Goal: Information Seeking & Learning: Get advice/opinions

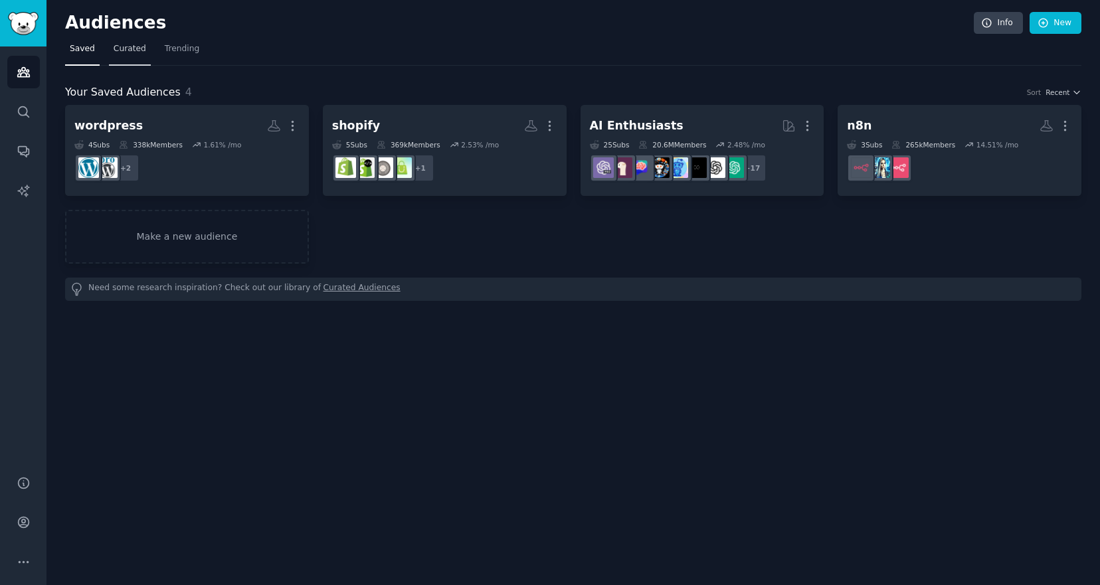
click at [125, 48] on span "Curated" at bounding box center [130, 49] width 33 height 12
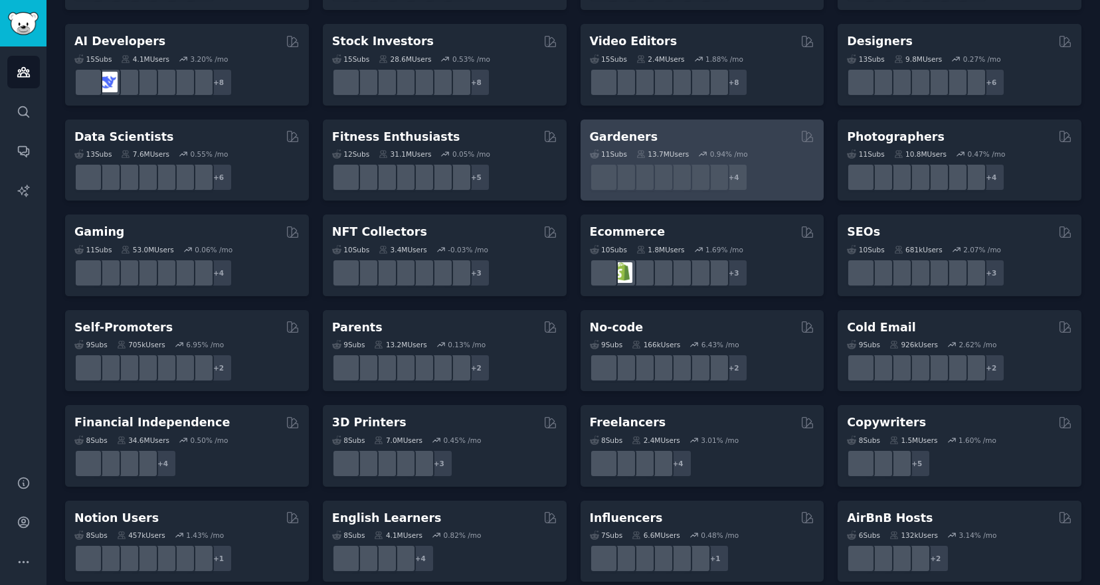
scroll to position [273, 0]
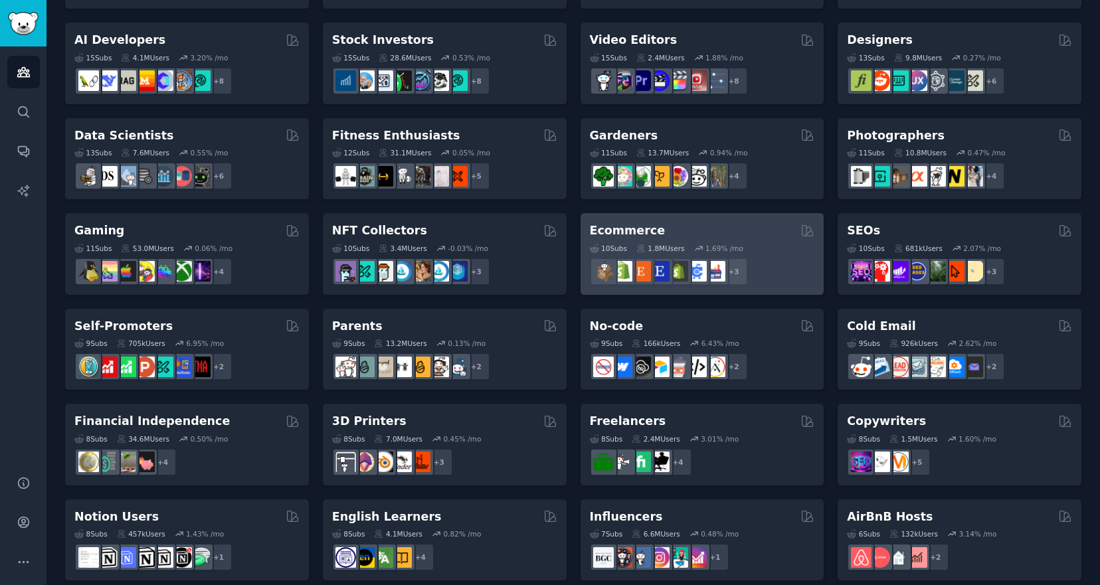
click at [770, 258] on div "+ 3" at bounding box center [702, 272] width 225 height 28
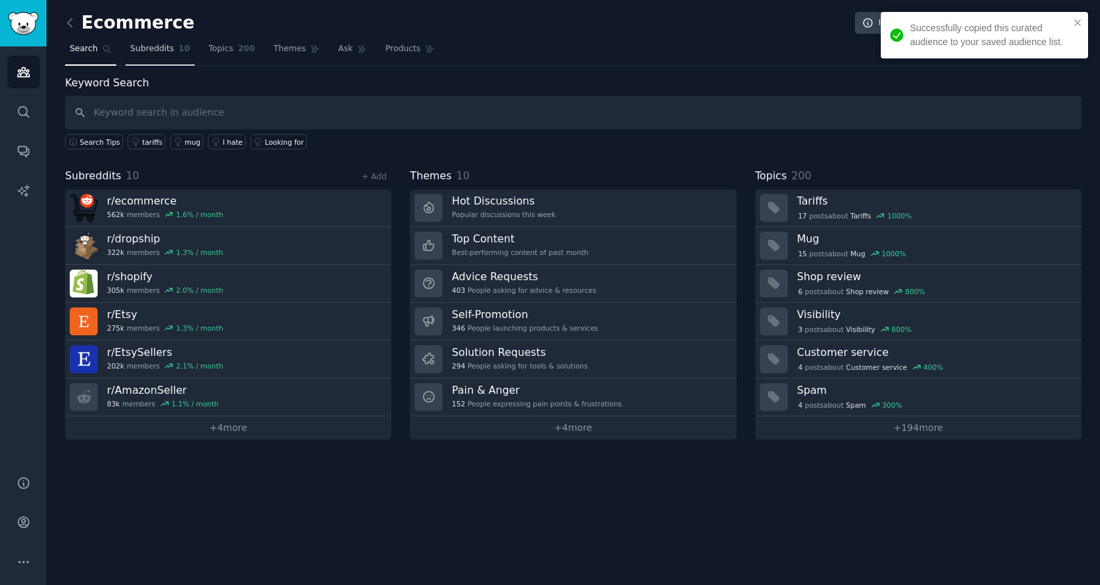
click at [163, 52] on span "Subreddits" at bounding box center [152, 49] width 44 height 12
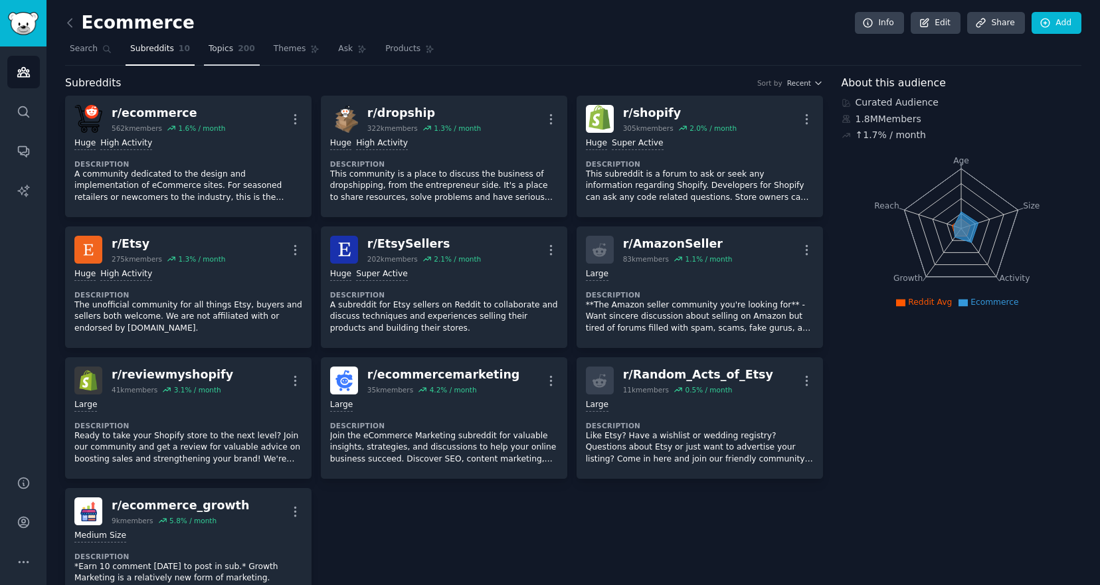
click at [224, 52] on span "Topics" at bounding box center [221, 49] width 25 height 12
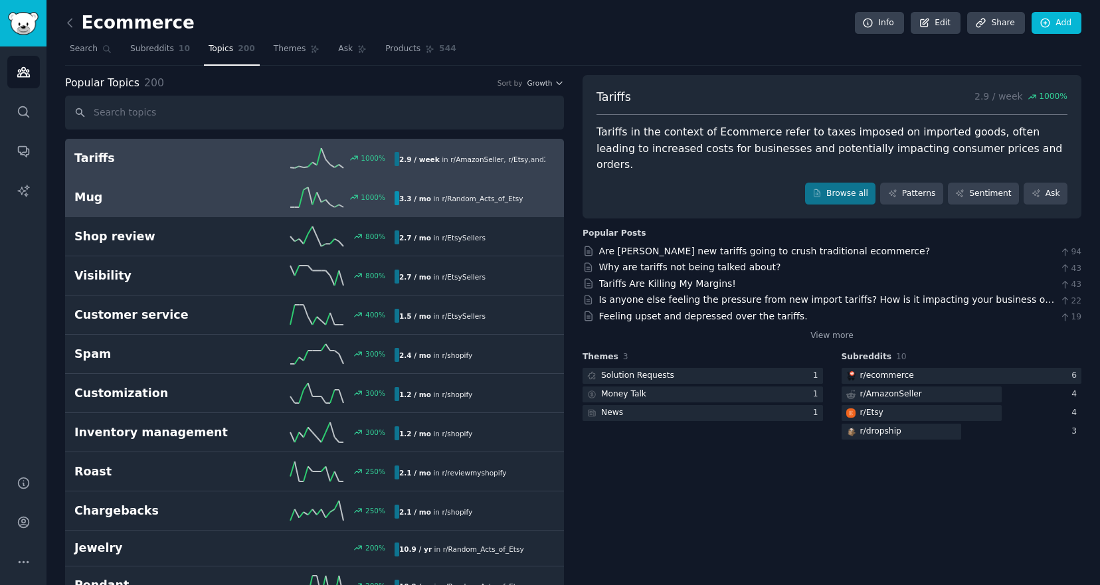
click at [177, 201] on h2 "Mug" at bounding box center [154, 197] width 160 height 17
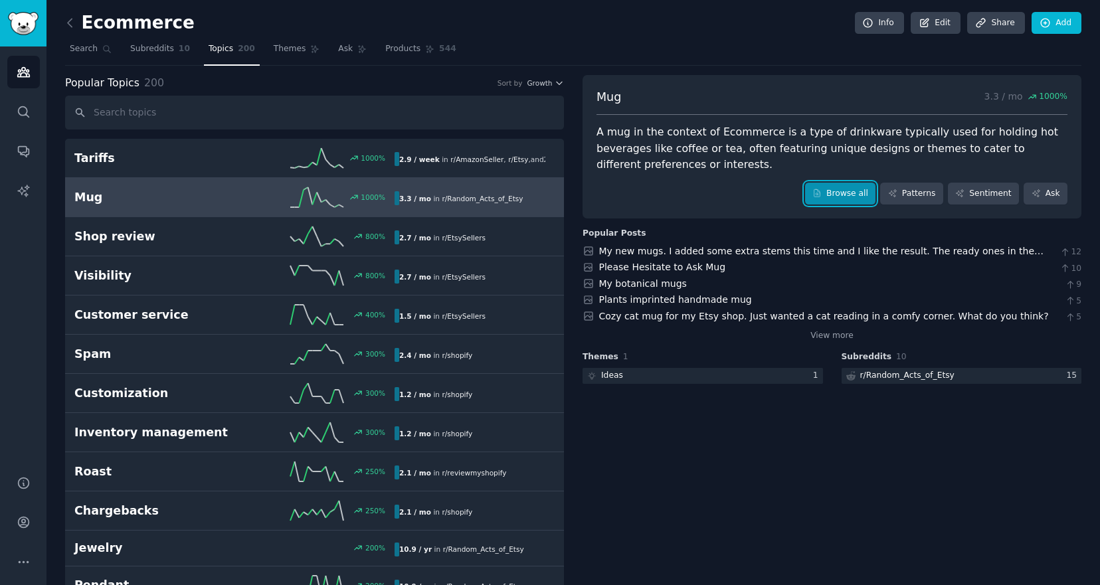
click at [833, 190] on link "Browse all" at bounding box center [840, 194] width 71 height 23
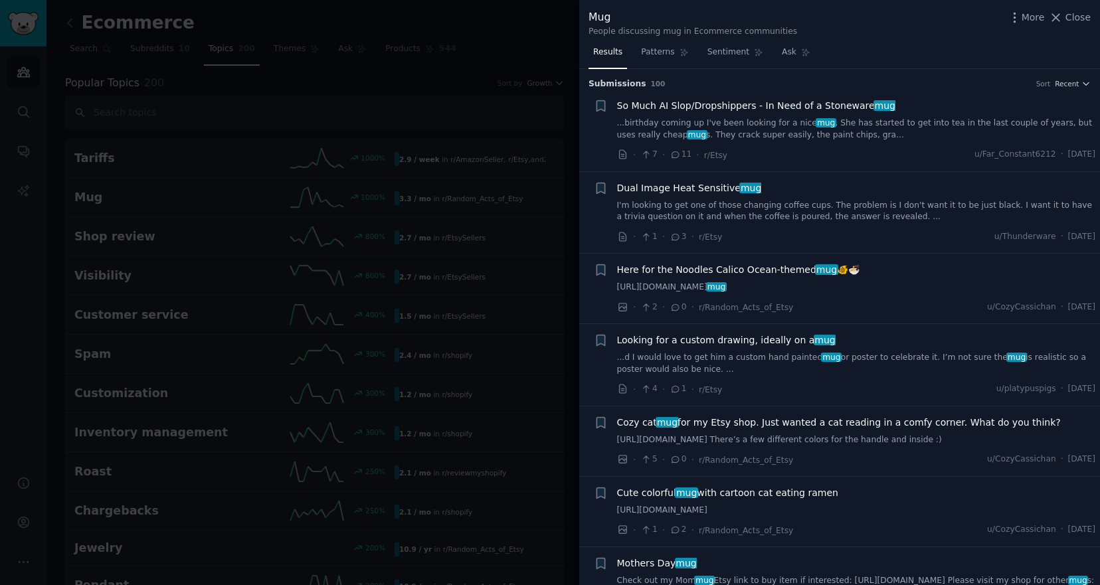
click at [720, 210] on link "I'm looking to get one of those changing coffee cups. The problem is I don't wa…" at bounding box center [856, 211] width 479 height 23
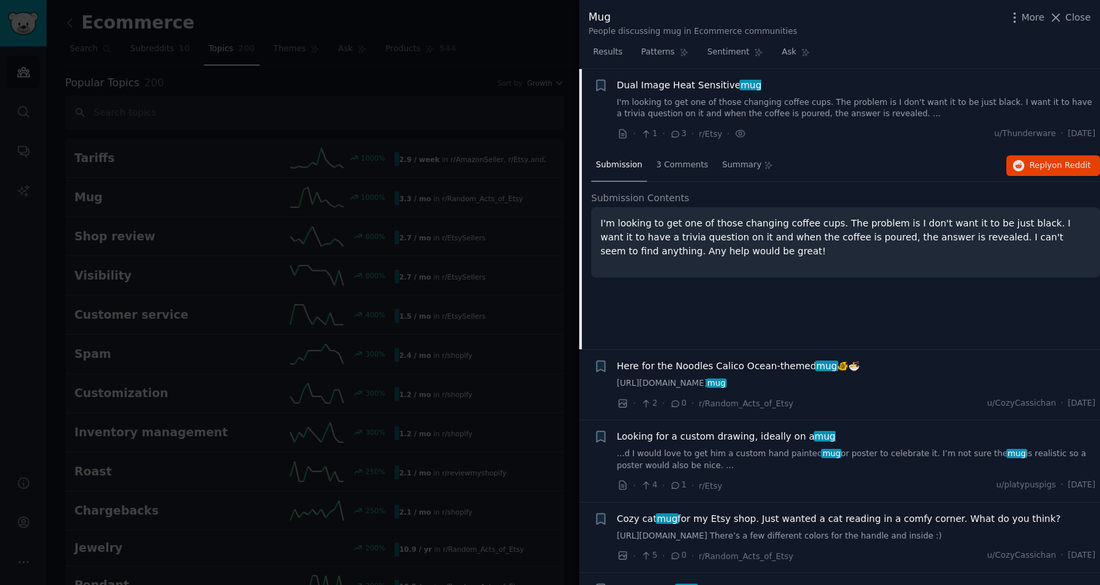
scroll to position [110, 0]
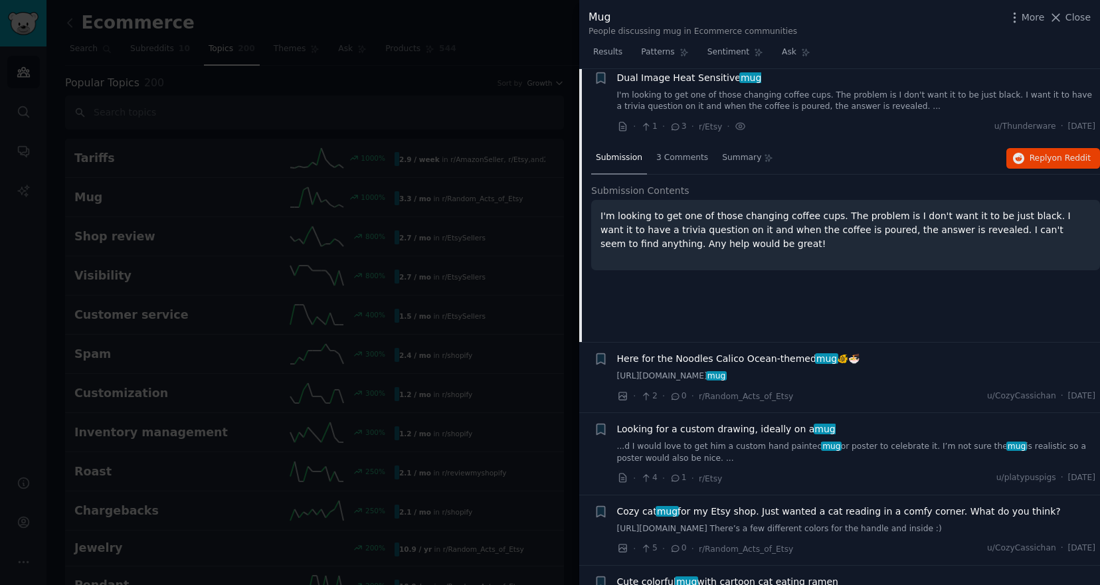
click at [506, 111] on div at bounding box center [550, 292] width 1100 height 585
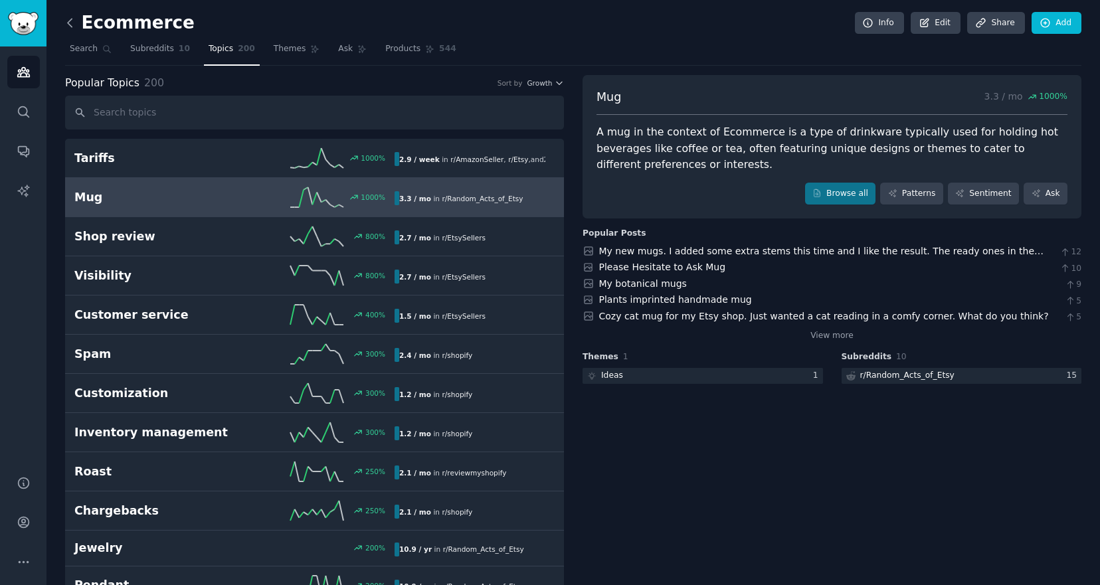
click at [74, 16] on icon at bounding box center [70, 23] width 14 height 14
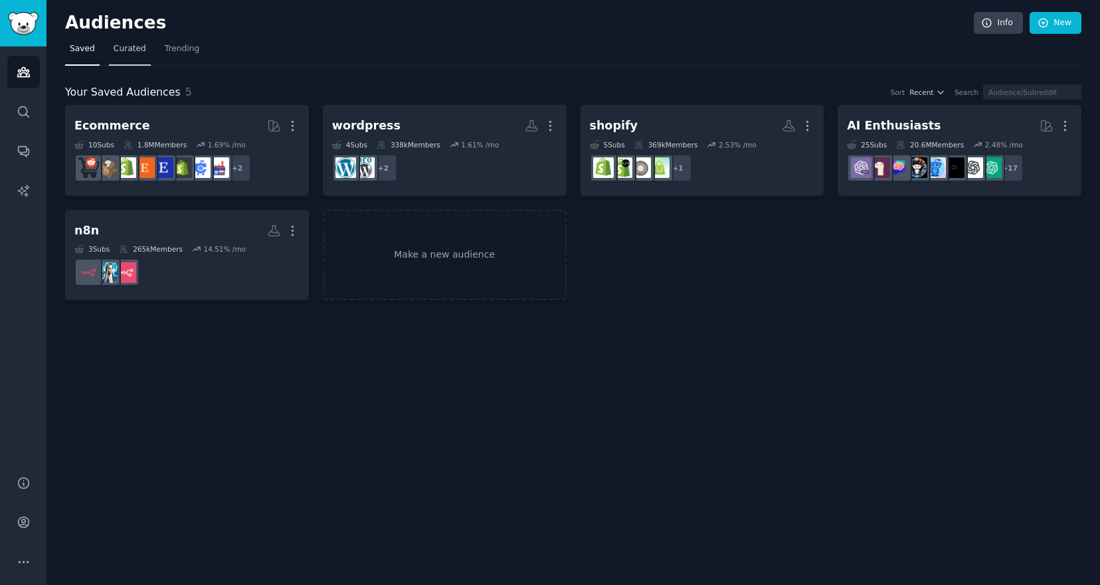
click at [127, 48] on span "Curated" at bounding box center [130, 49] width 33 height 12
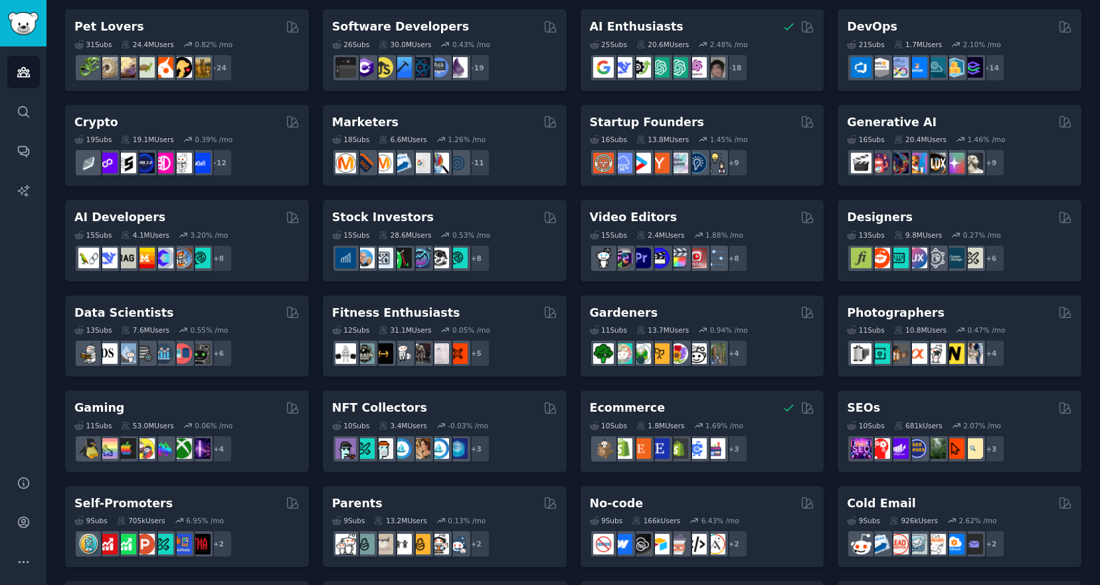
scroll to position [220, 0]
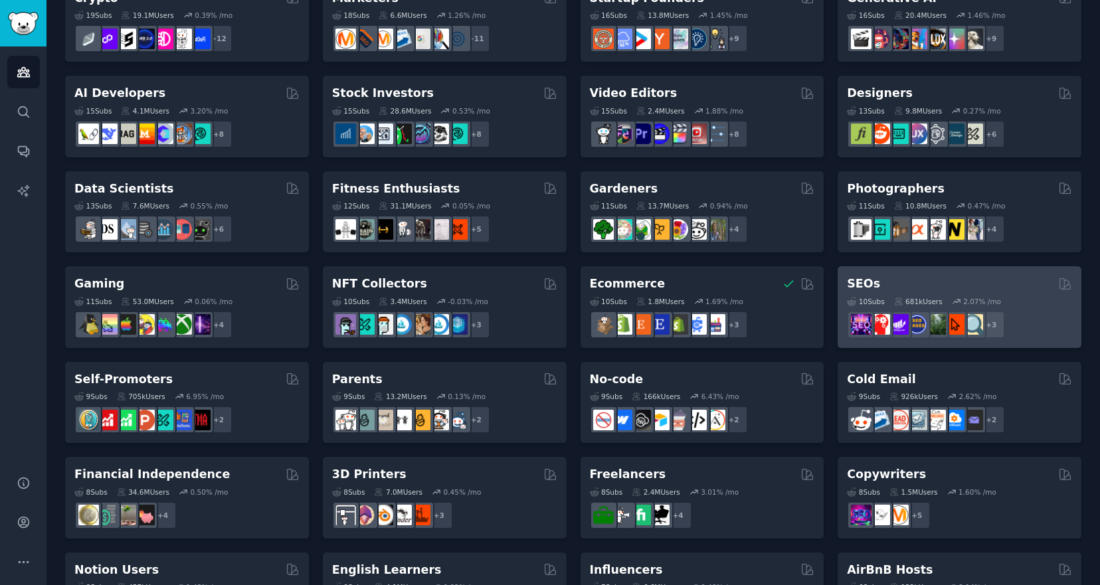
click at [974, 278] on div "SEOs" at bounding box center [959, 284] width 225 height 17
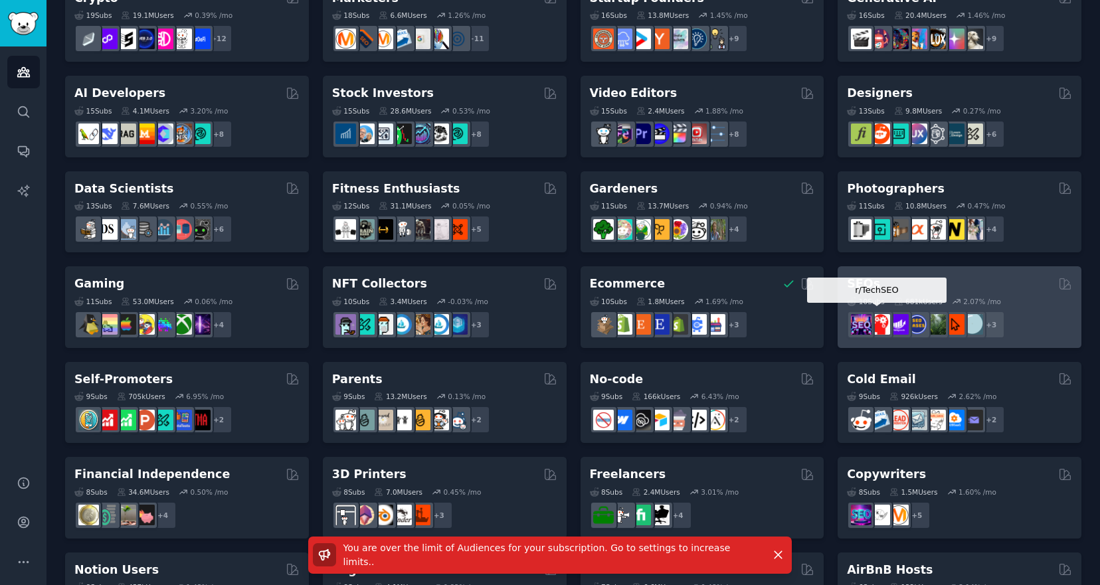
scroll to position [0, 0]
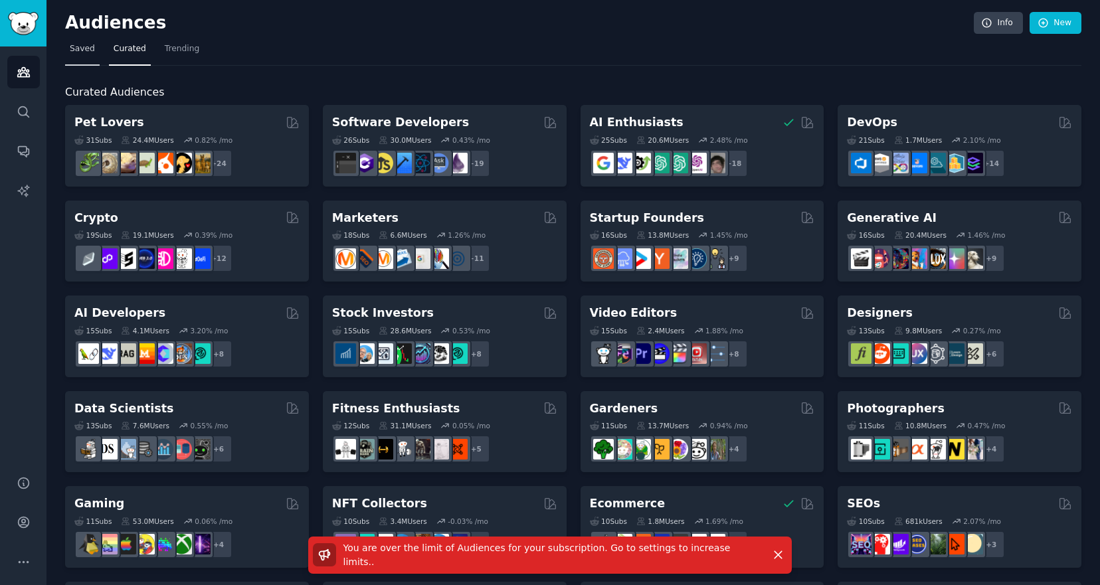
click at [74, 54] on span "Saved" at bounding box center [82, 49] width 25 height 12
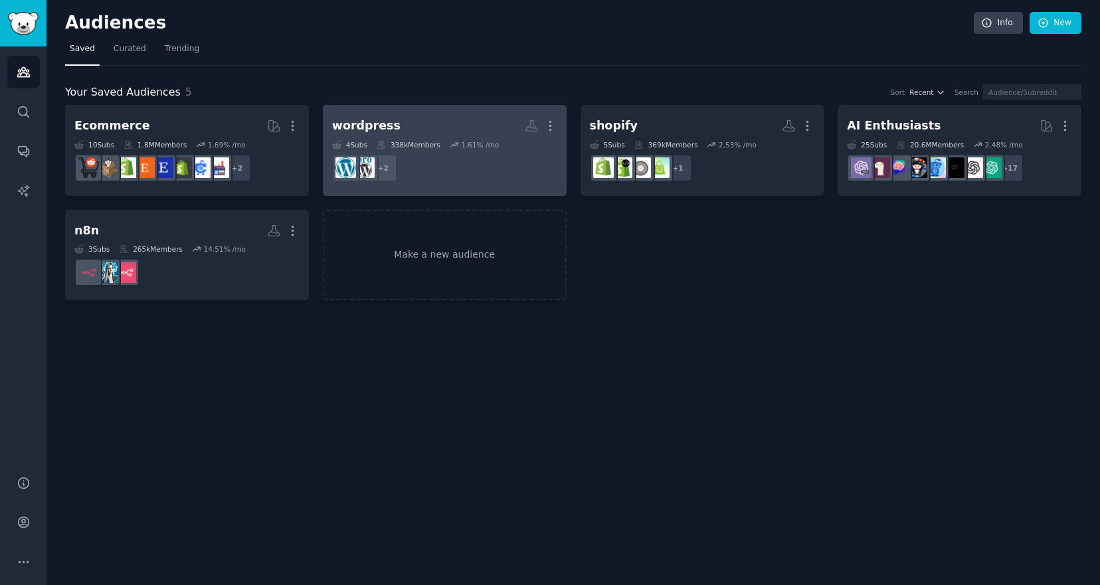
click at [504, 173] on dd "+ 2" at bounding box center [444, 168] width 225 height 37
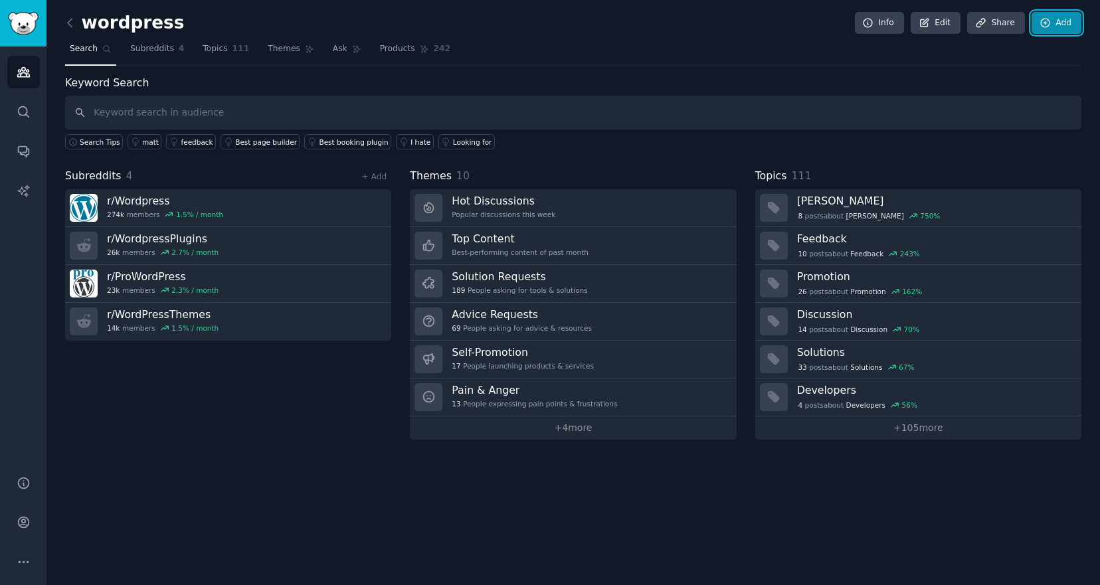
click at [1057, 18] on link "Add" at bounding box center [1057, 23] width 50 height 23
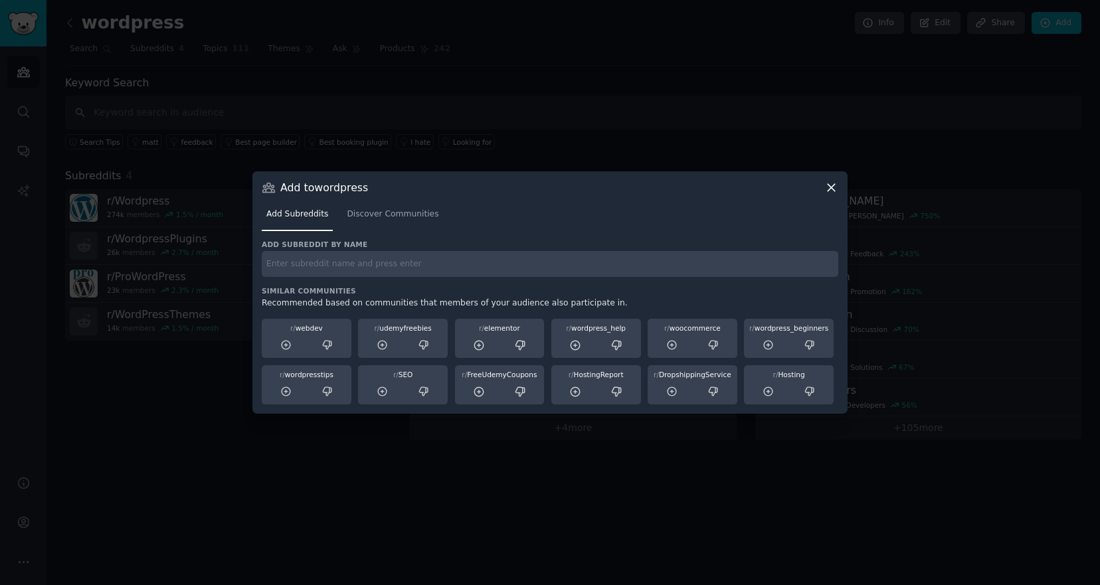
click at [468, 271] on input "text" at bounding box center [550, 264] width 577 height 26
type input "wordpress"
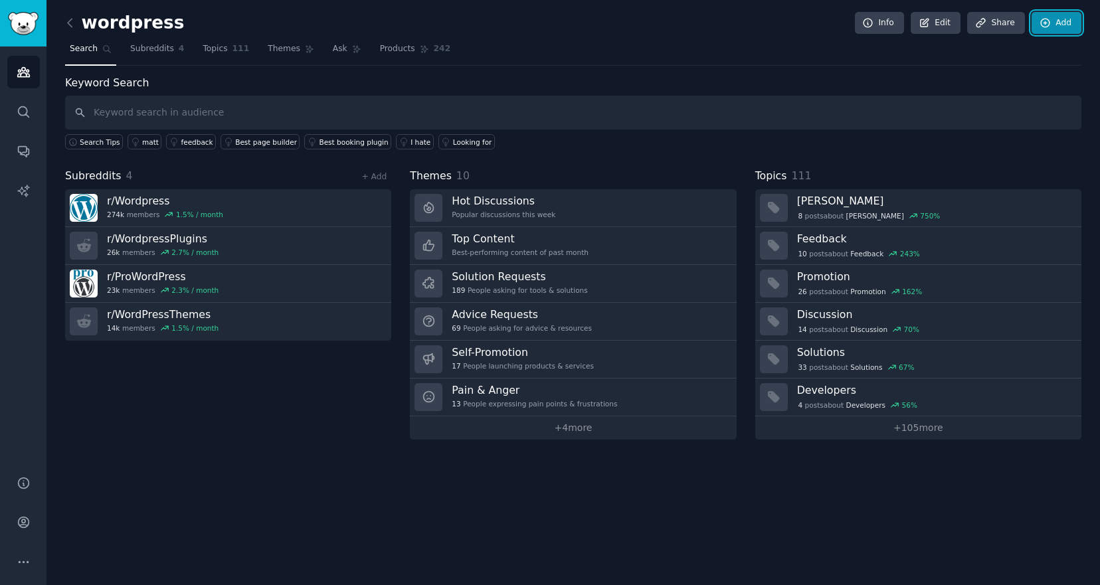
click at [1062, 26] on link "Add" at bounding box center [1057, 23] width 50 height 23
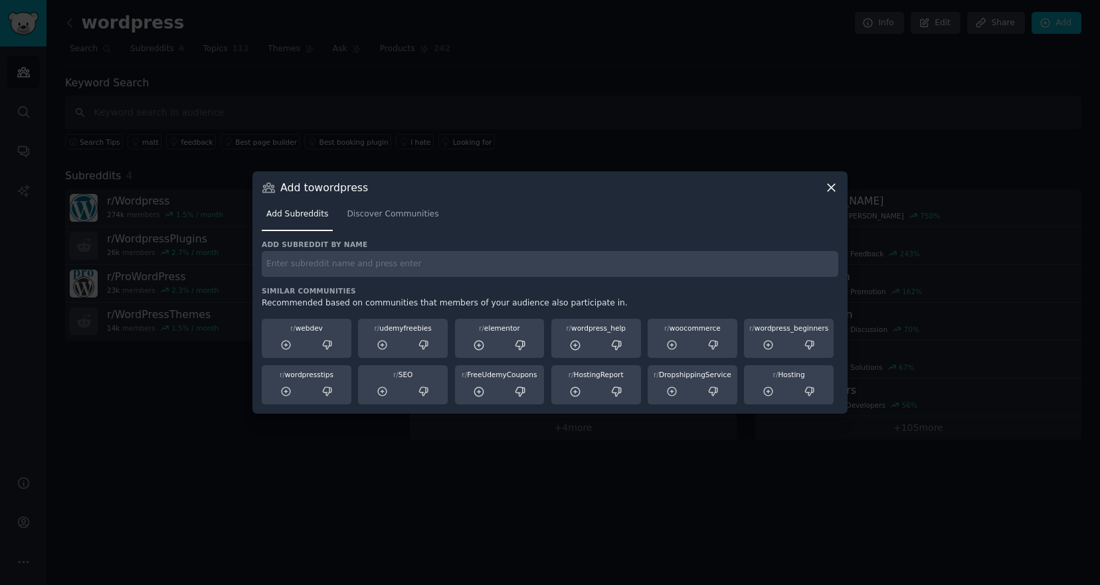
click at [468, 263] on input "text" at bounding box center [550, 264] width 577 height 26
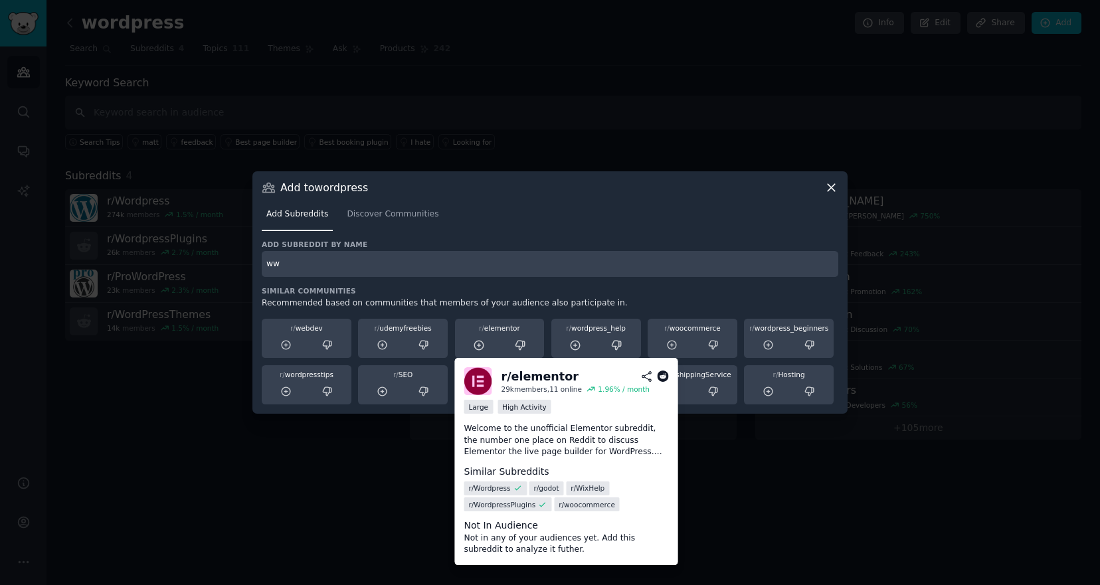
type input "ww"
click at [509, 332] on div "r/ elementor" at bounding box center [500, 328] width 80 height 9
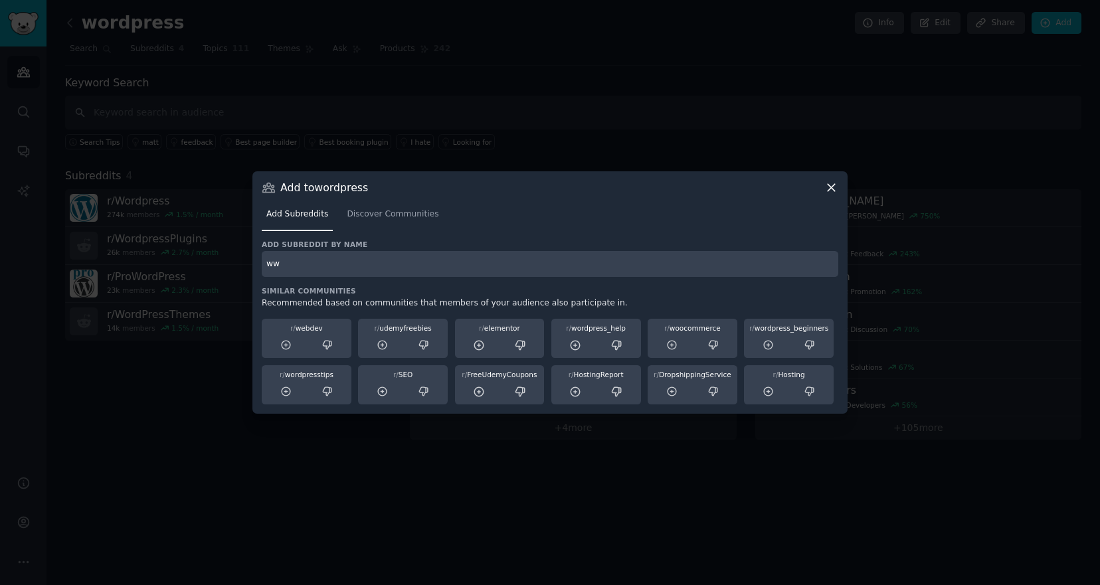
click at [518, 280] on div "Add subreddit by name ww Similar Communities Recommended based on communities t…" at bounding box center [550, 322] width 577 height 165
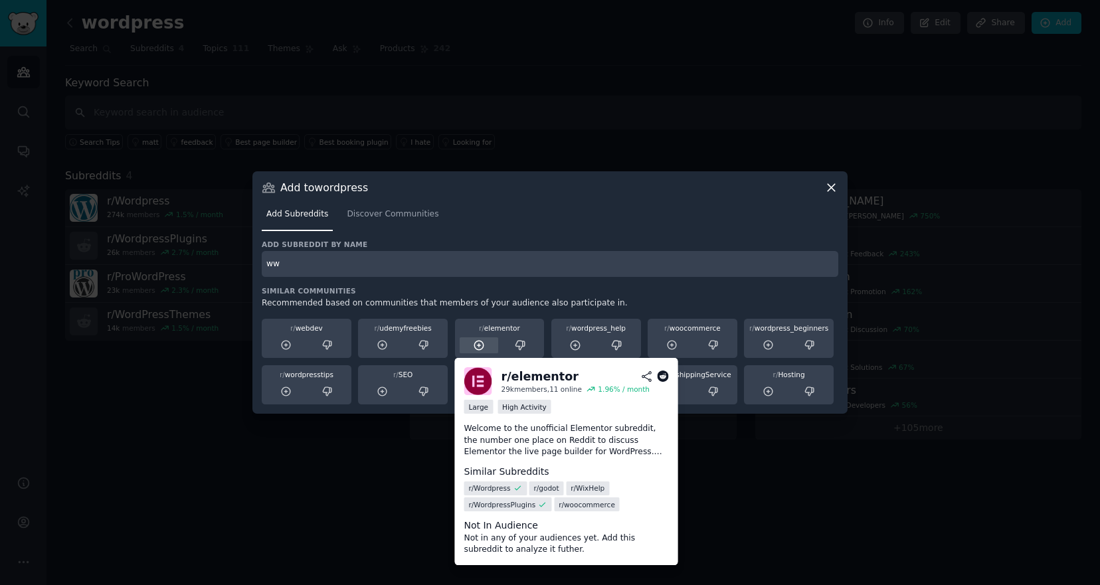
click at [481, 346] on icon at bounding box center [479, 346] width 12 height 12
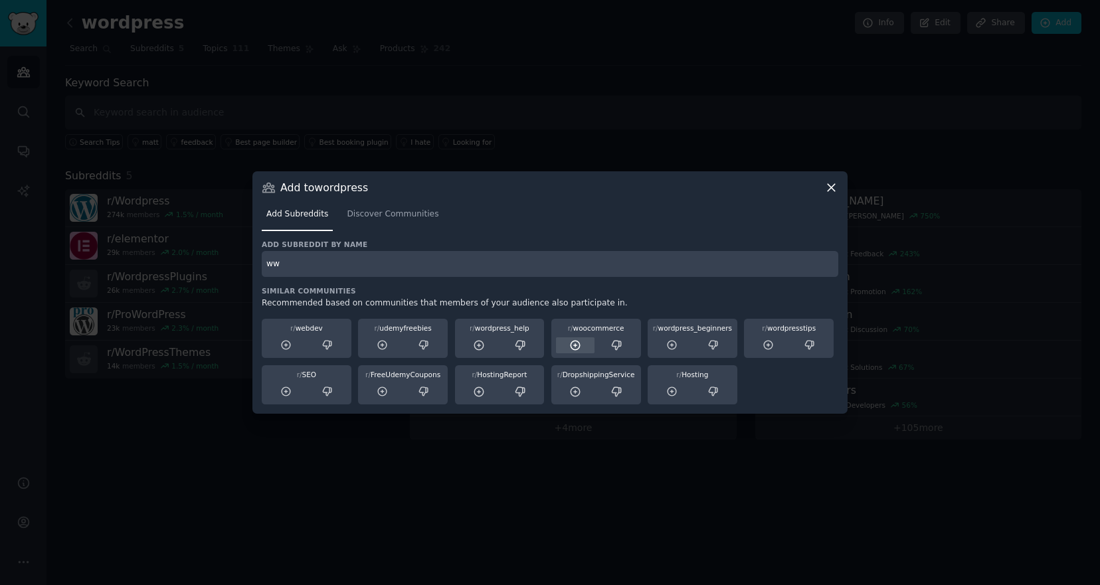
click at [573, 344] on icon at bounding box center [576, 346] width 12 height 12
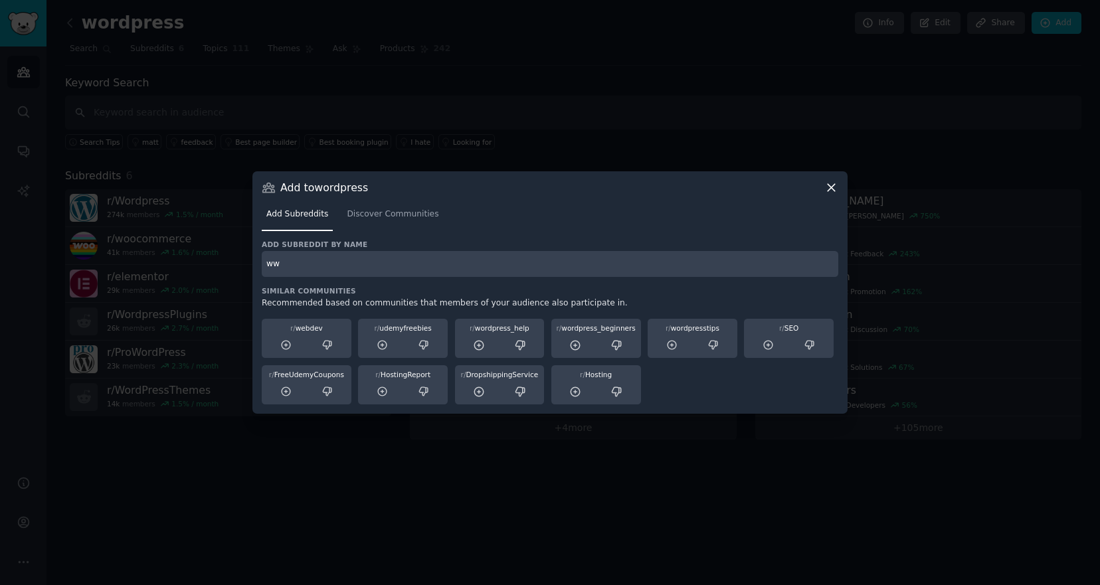
click at [550, 110] on div at bounding box center [550, 292] width 1100 height 585
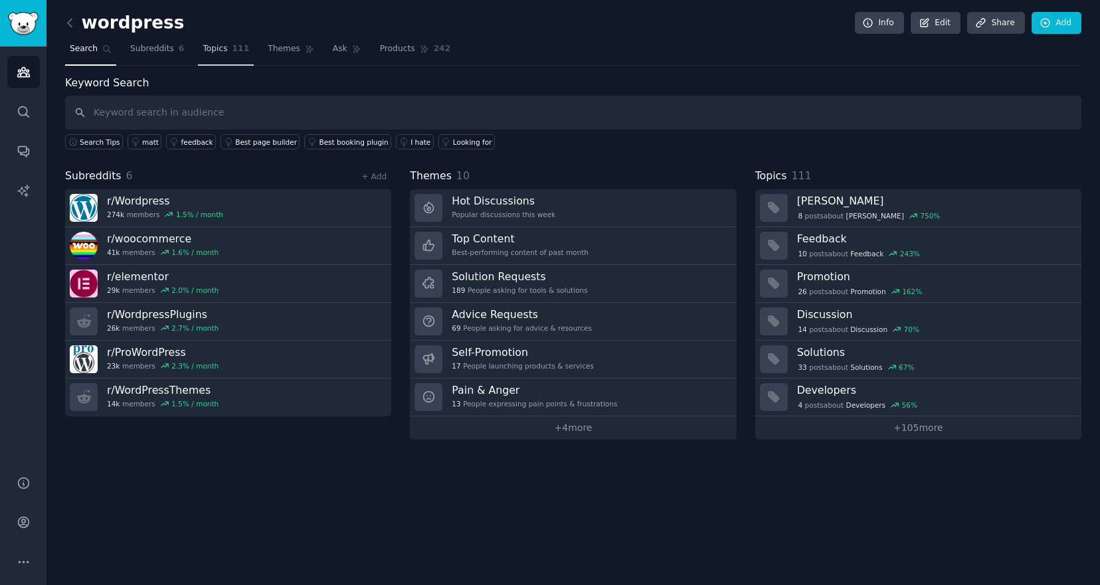
click at [213, 52] on span "Topics" at bounding box center [215, 49] width 25 height 12
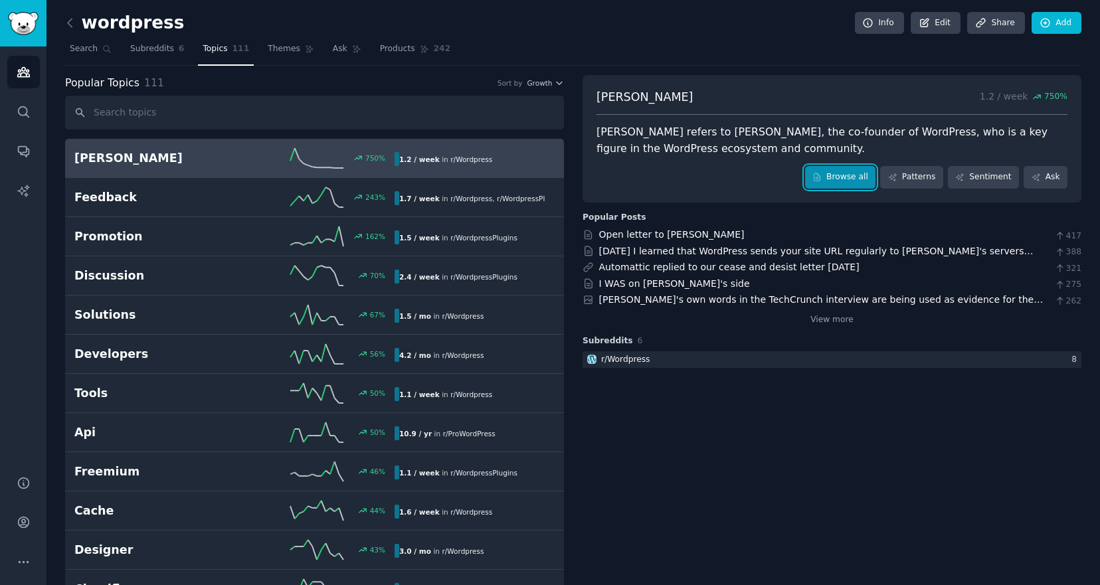
click at [837, 182] on link "Browse all" at bounding box center [840, 177] width 71 height 23
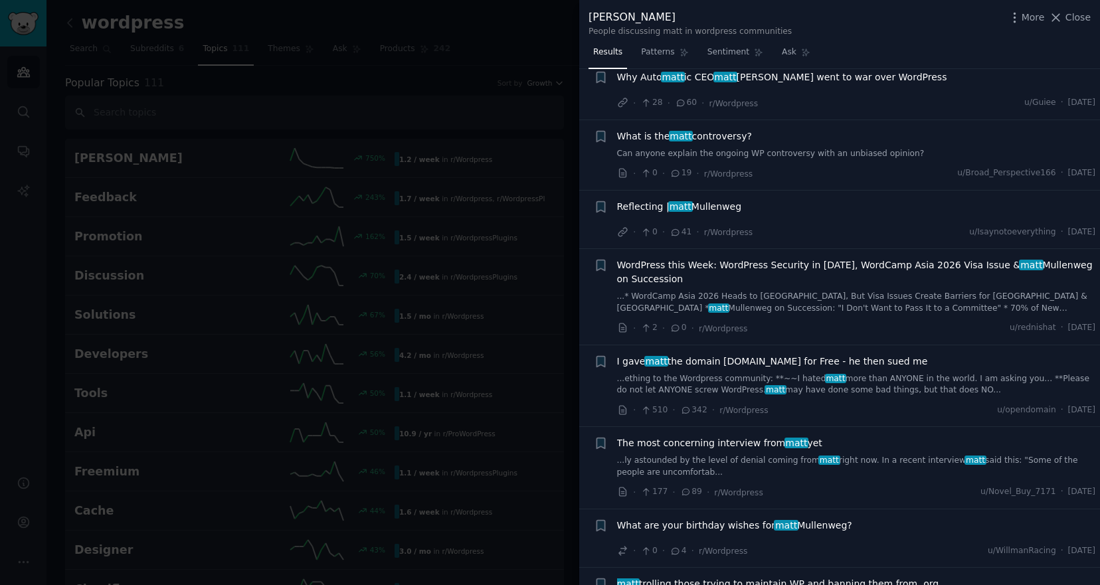
scroll to position [39, 0]
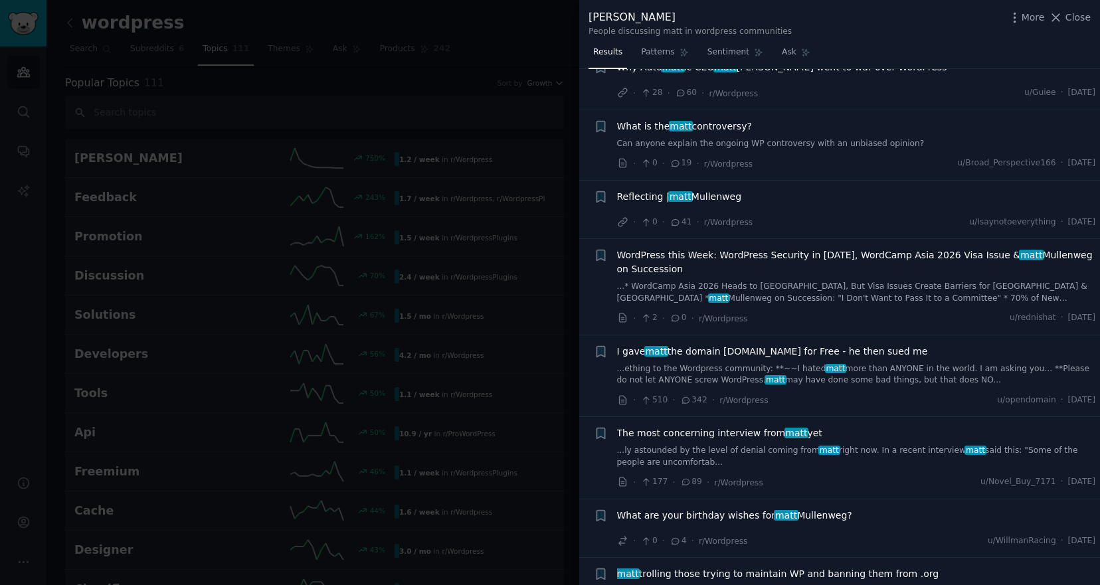
click at [765, 349] on span "I gave [PERSON_NAME] the domain [DOMAIN_NAME] for Free - he then sued me" at bounding box center [772, 352] width 311 height 14
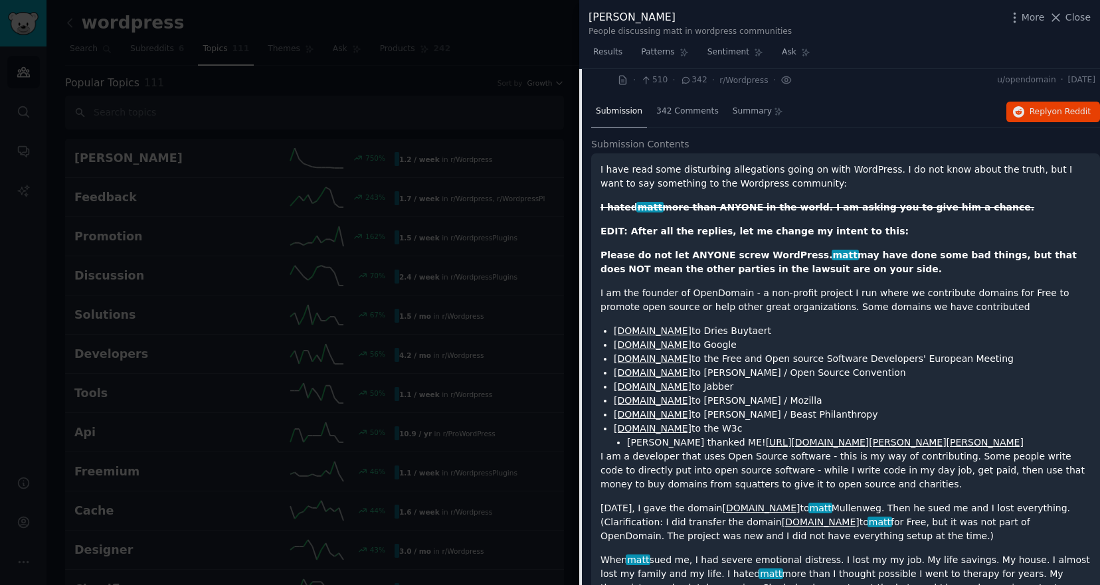
scroll to position [358, 0]
click at [512, 150] on div at bounding box center [550, 292] width 1100 height 585
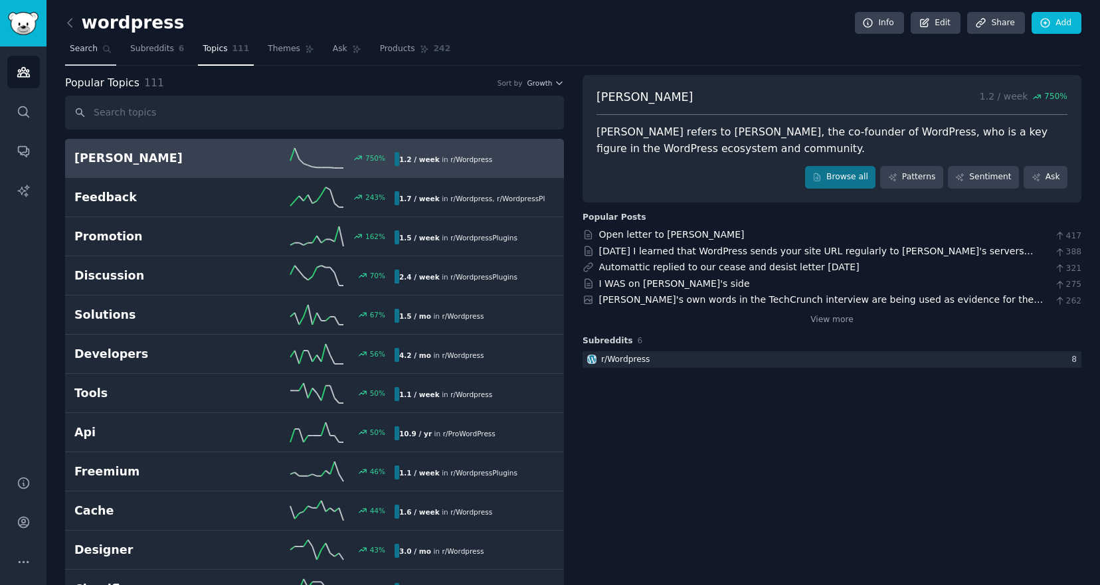
click at [100, 49] on link "Search" at bounding box center [90, 52] width 51 height 27
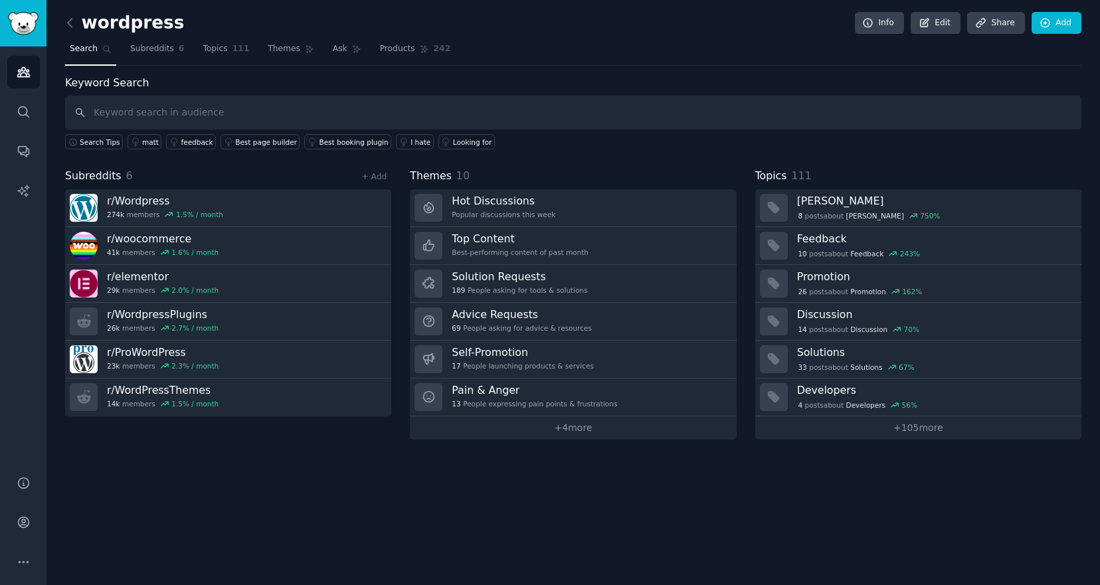
type input "p"
type input "is there plugin"
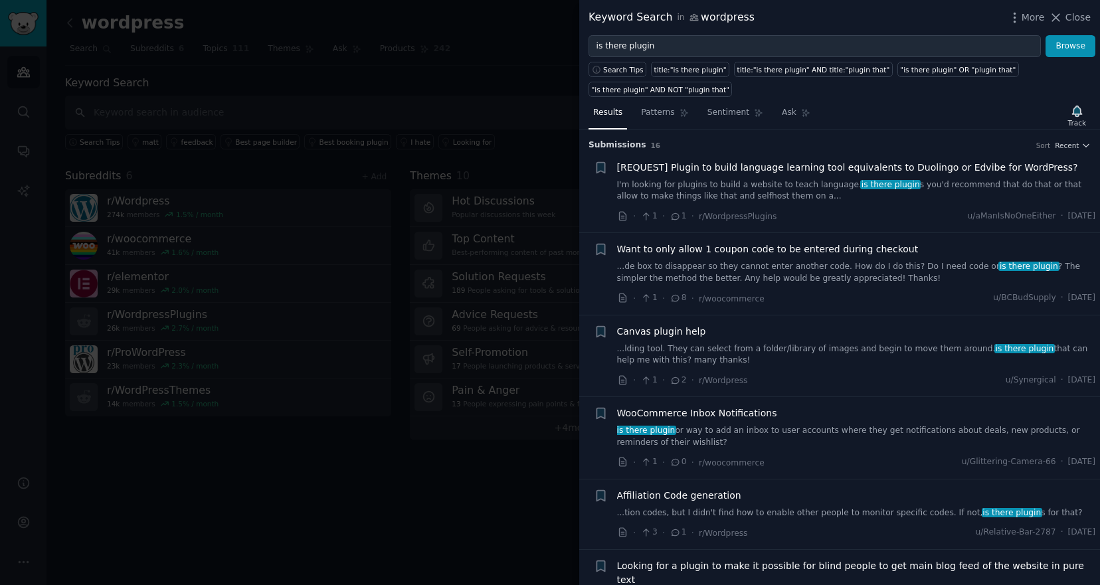
click at [774, 170] on span "[REQUEST] Plugin to build language learning tool equivalents to Duolingo or Edv…" at bounding box center [847, 168] width 461 height 14
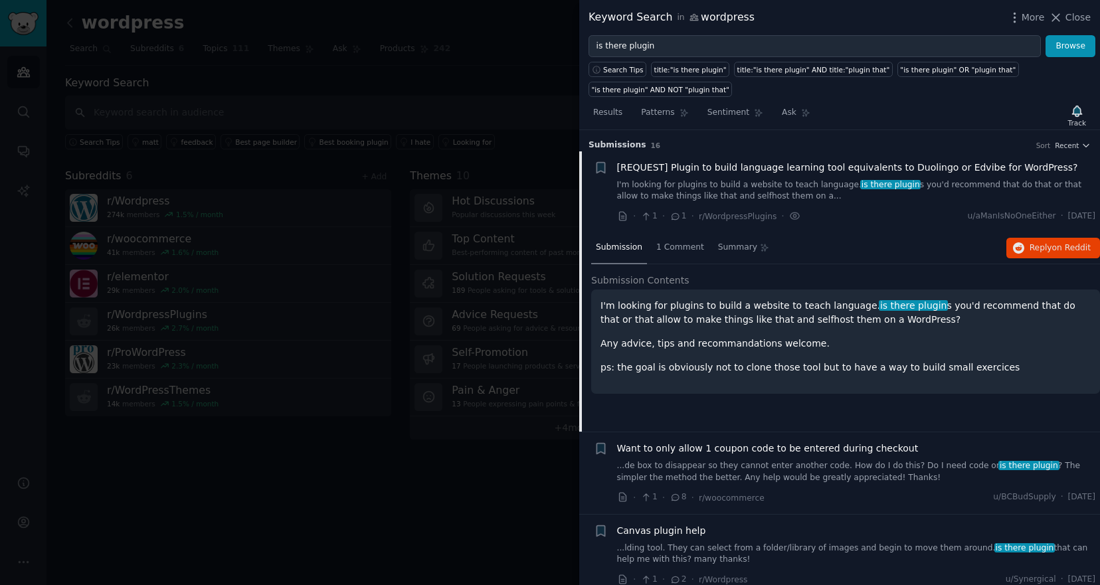
scroll to position [21, 0]
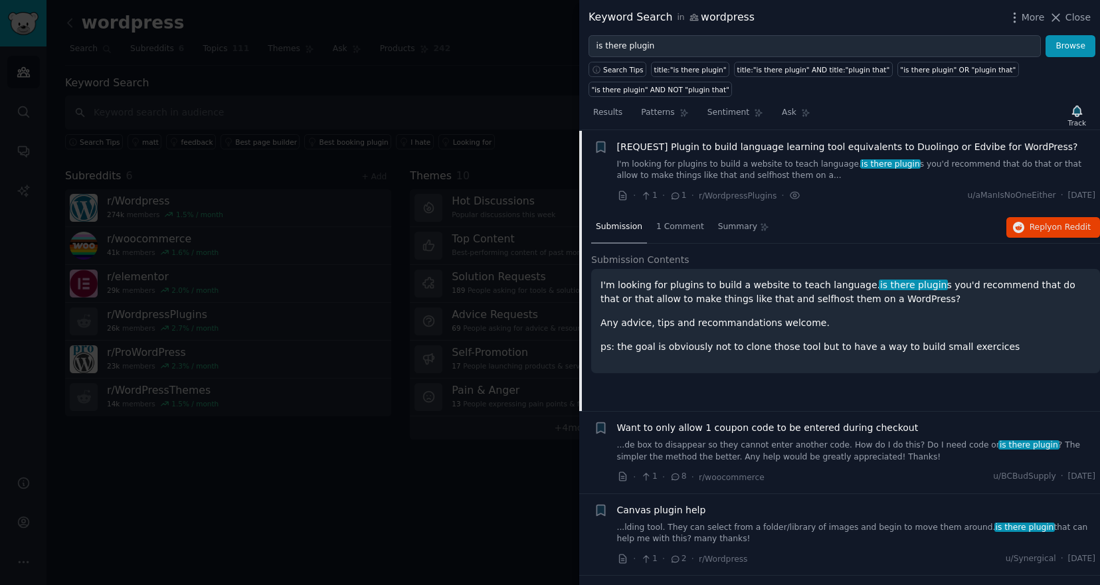
click at [671, 247] on div "Submission 1 Comment Summary Reply on Reddit Submission Contents I'm looking fo…" at bounding box center [845, 311] width 509 height 199
click at [678, 229] on span "1 Comment" at bounding box center [681, 227] width 48 height 12
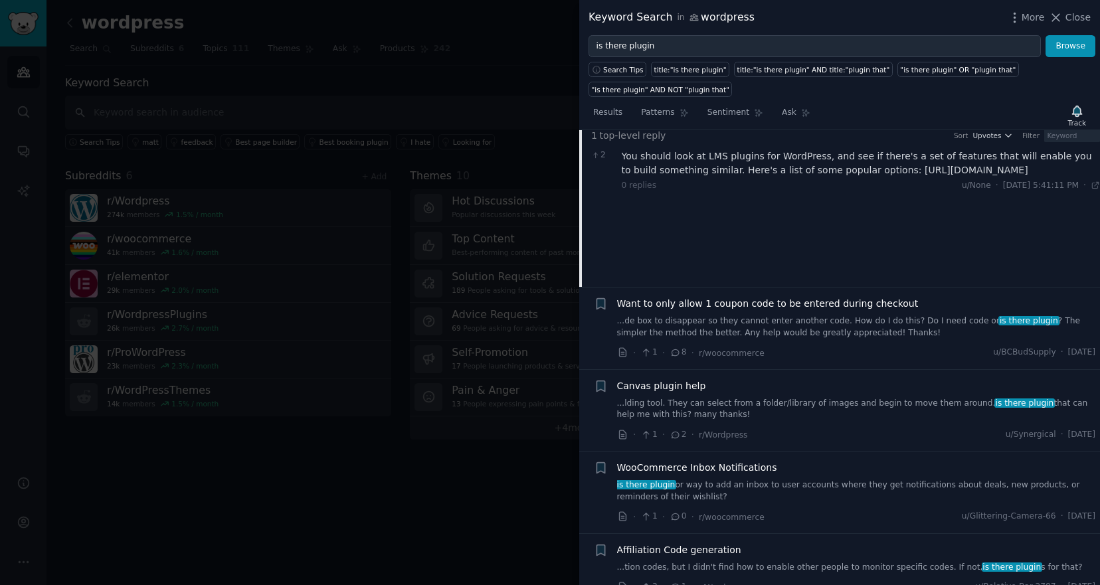
scroll to position [146, 0]
click at [803, 308] on span "Want to only allow 1 coupon code to be entered during checkout" at bounding box center [768, 303] width 302 height 14
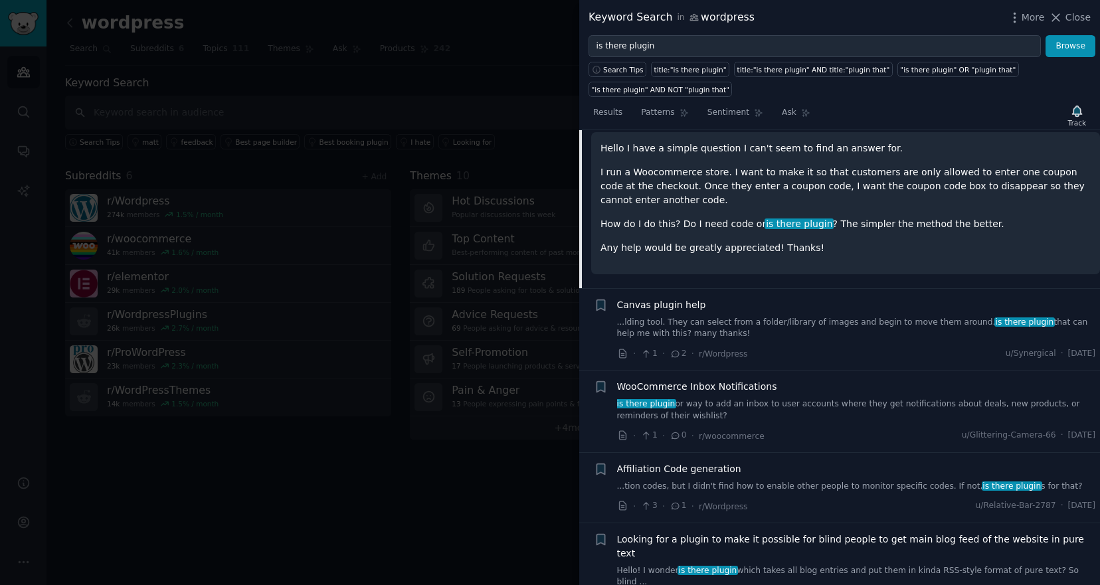
scroll to position [241, 0]
click at [801, 311] on div "Canvas plugin help" at bounding box center [856, 305] width 479 height 14
click at [791, 318] on link "...lding tool. They can select from a folder/library of images and begin to mov…" at bounding box center [856, 327] width 479 height 23
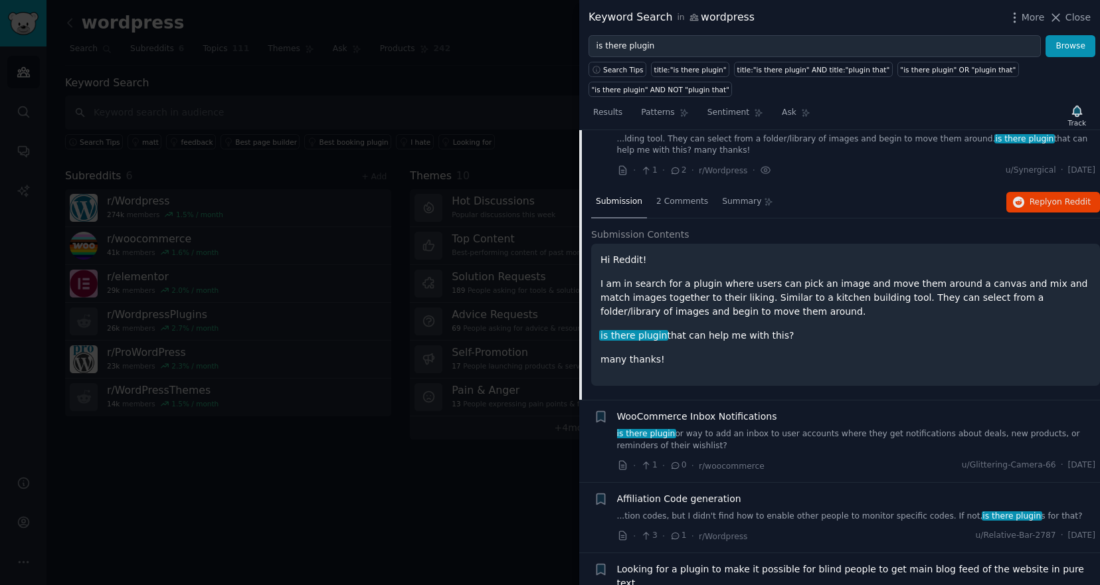
scroll to position [239, 0]
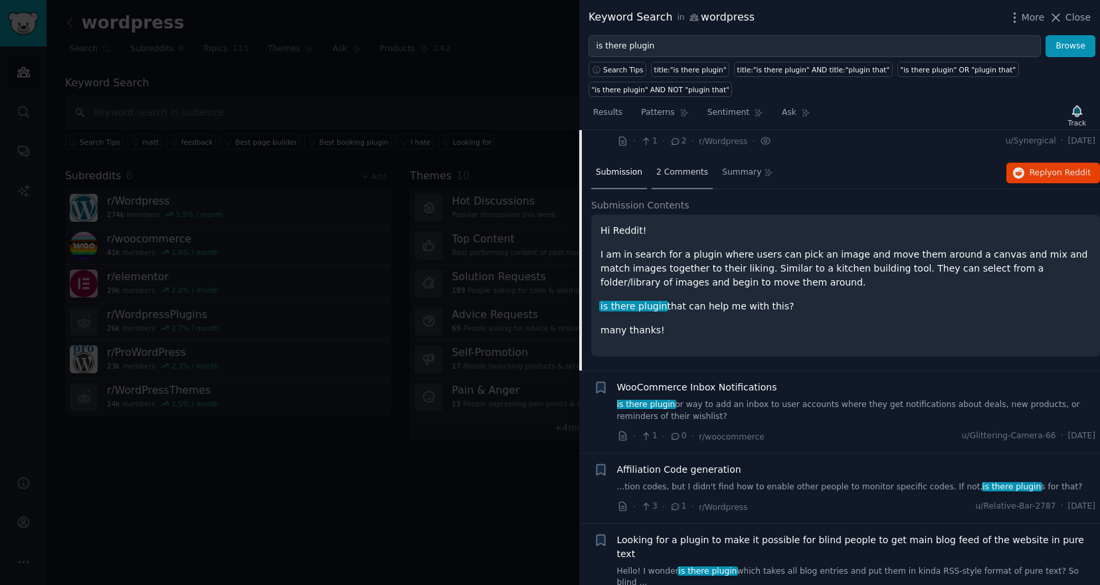
click at [670, 168] on span "2 Comments" at bounding box center [683, 173] width 52 height 12
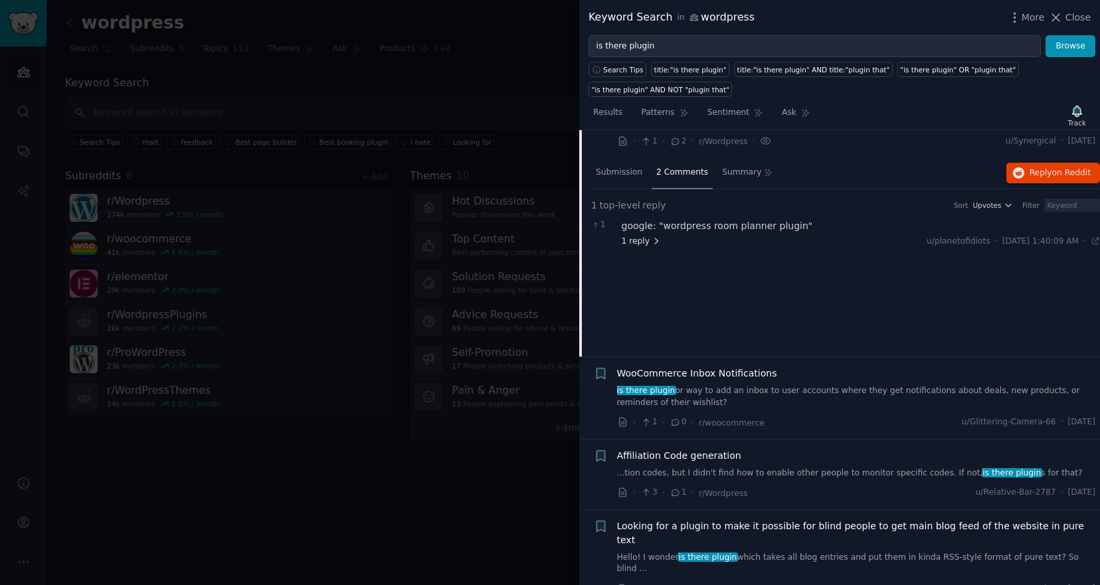
click at [640, 237] on span "1 reply" at bounding box center [642, 242] width 40 height 12
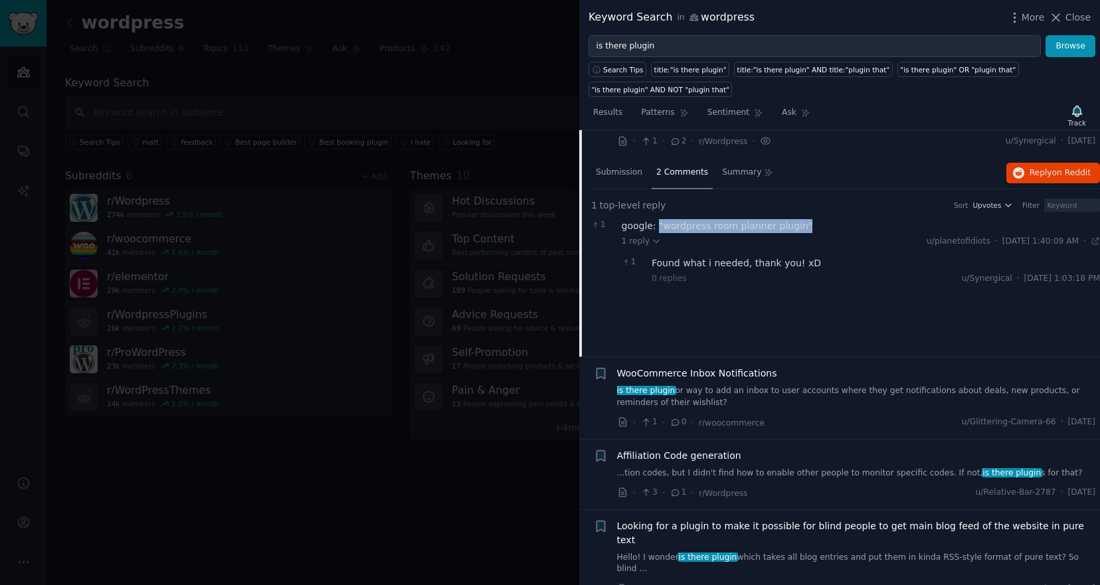
drag, startPoint x: 657, startPoint y: 224, endPoint x: 799, endPoint y: 223, distance: 142.2
click at [799, 223] on div "google: "wordpress room planner plugin"" at bounding box center [861, 226] width 479 height 14
copy div ""wordpress room planner plugin""
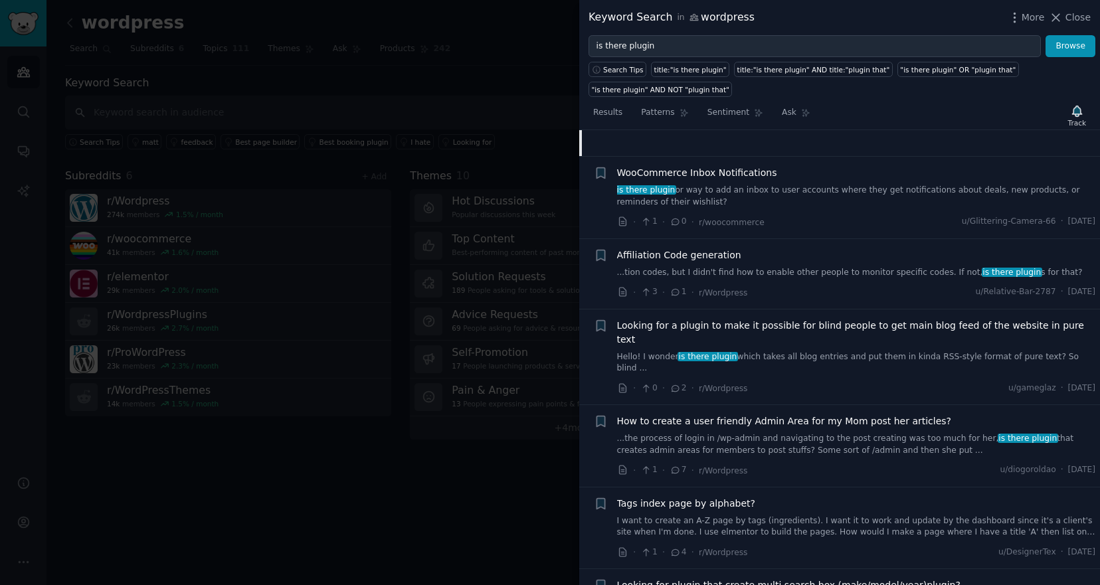
scroll to position [468, 0]
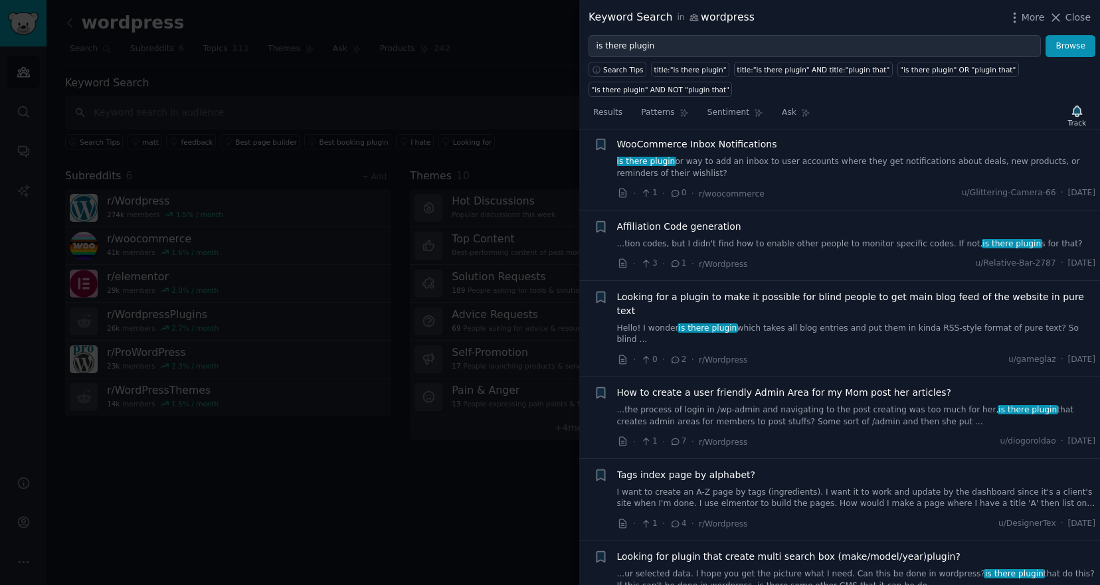
click at [839, 161] on link "is there plugin or way to add an inbox to user accounts where they get notifica…" at bounding box center [856, 167] width 479 height 23
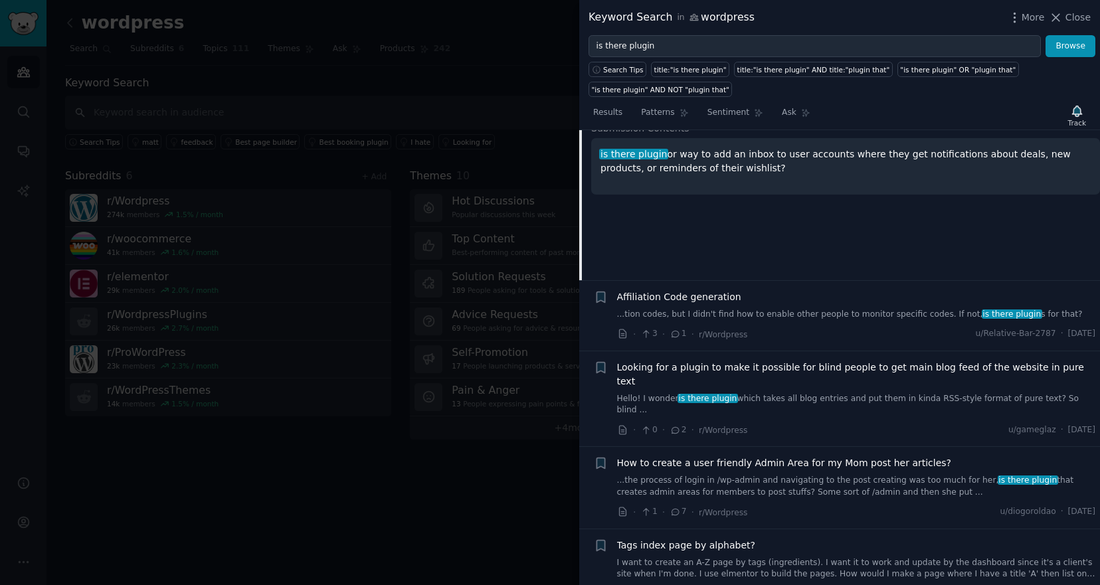
scroll to position [413, 0]
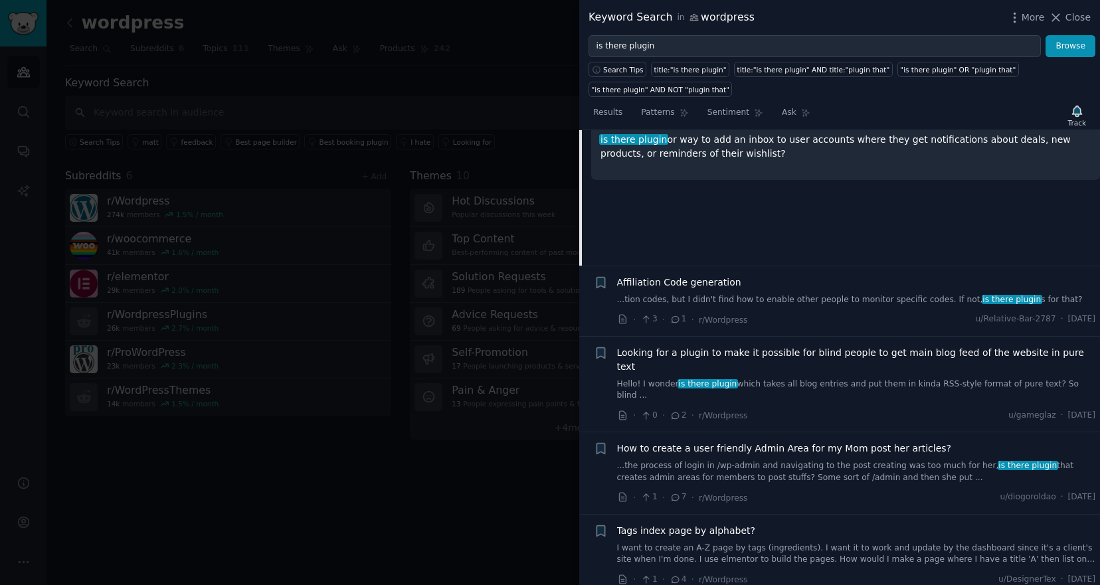
click at [684, 285] on span "Affiliation Code generation" at bounding box center [679, 283] width 124 height 14
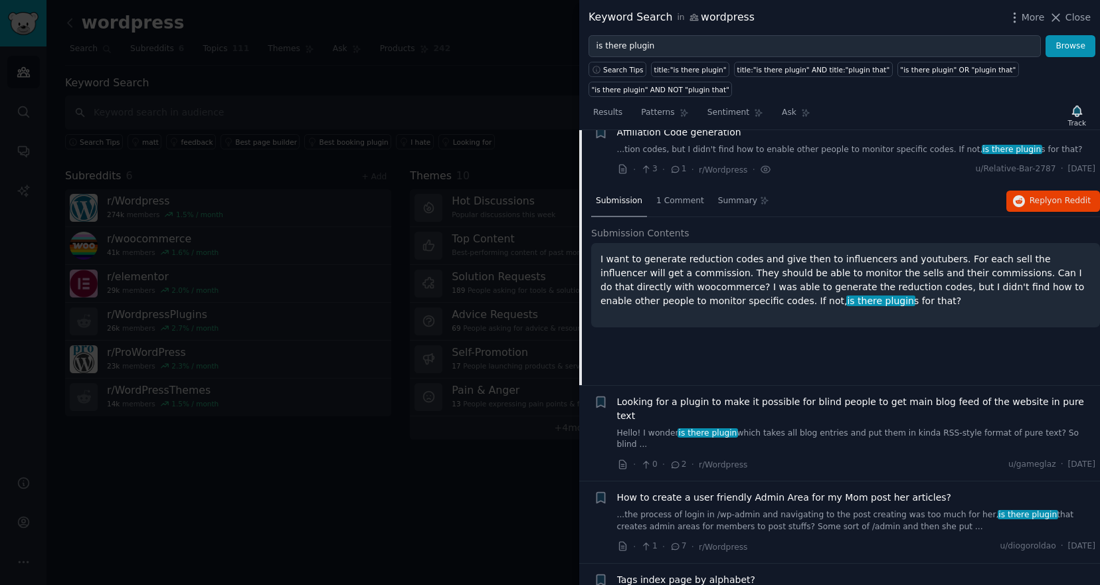
scroll to position [364, 0]
click at [673, 195] on span "1 Comment" at bounding box center [681, 201] width 48 height 12
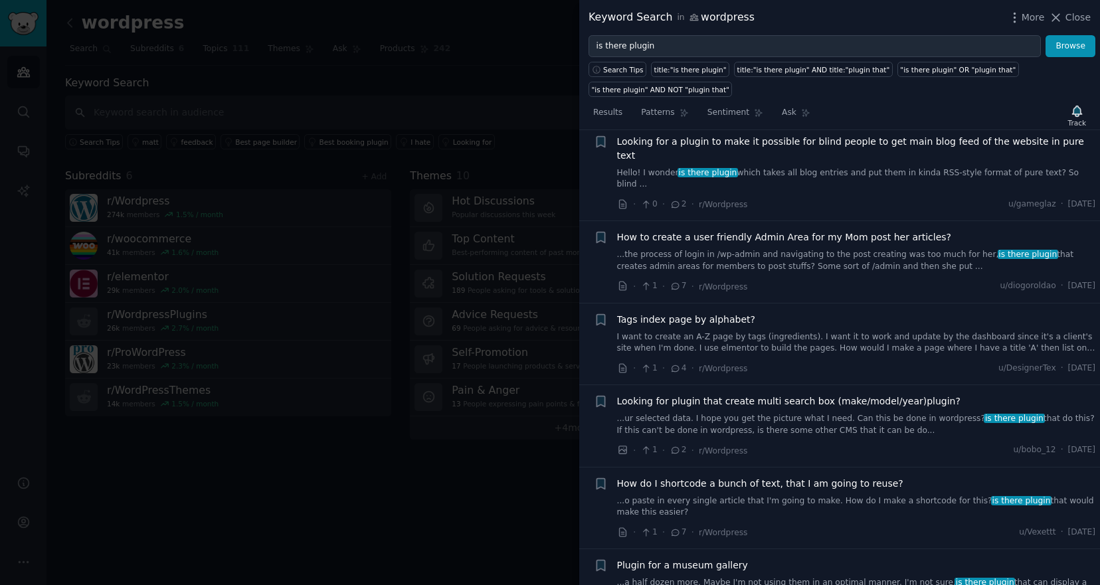
scroll to position [625, 0]
click at [840, 248] on link "...the process of login in /wp-admin and navigating to the post creating was to…" at bounding box center [856, 259] width 479 height 23
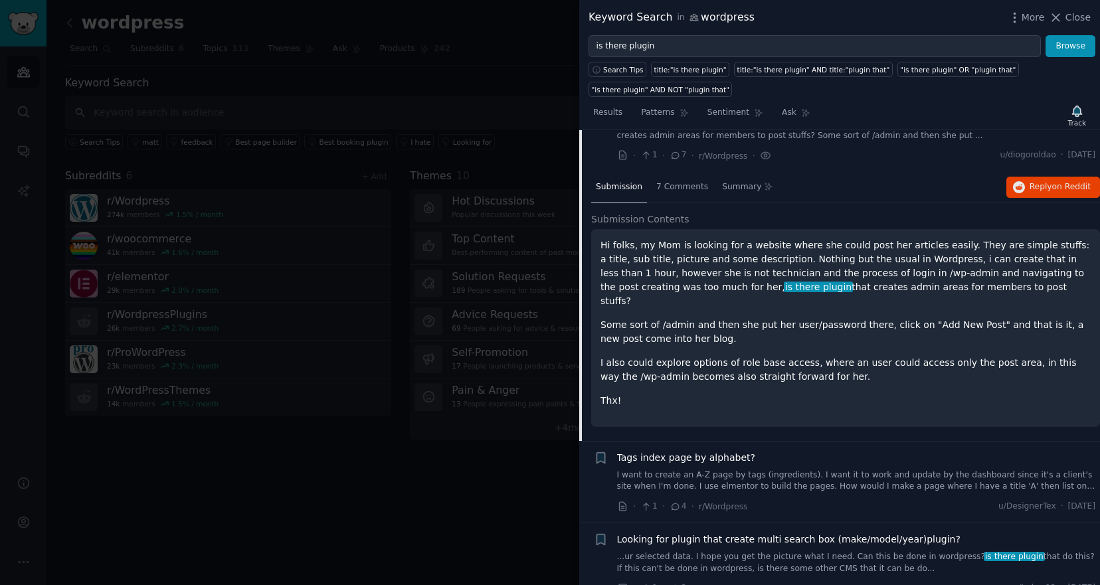
scroll to position [571, 0]
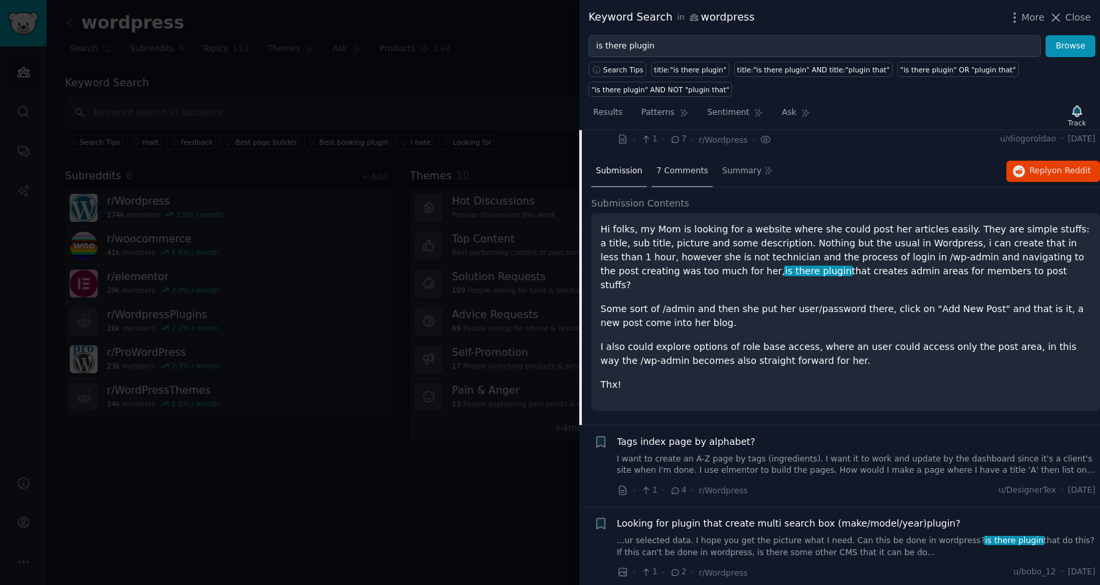
click at [689, 165] on span "7 Comments" at bounding box center [683, 171] width 52 height 12
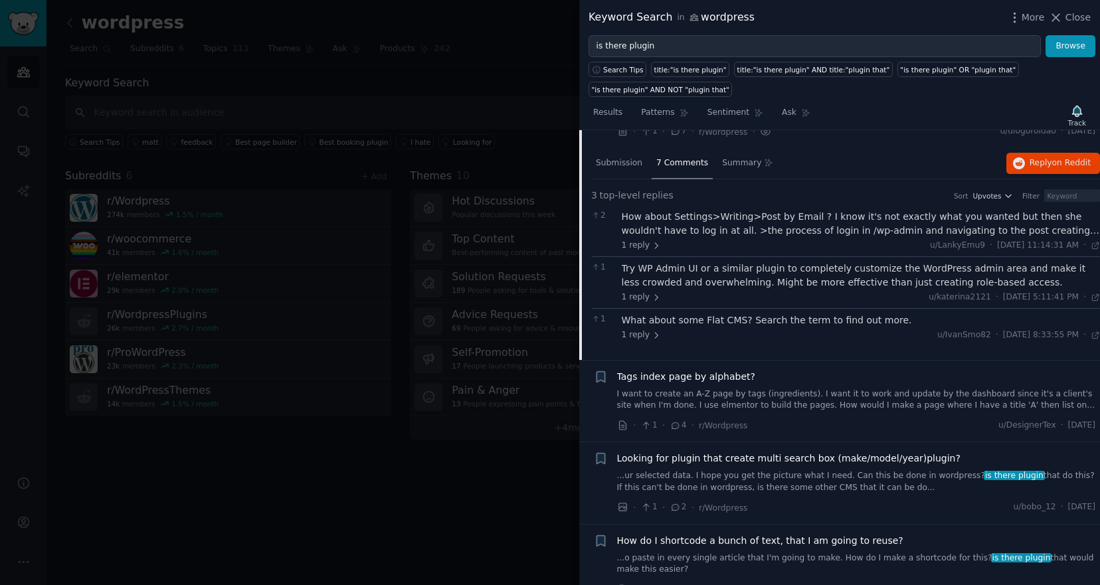
scroll to position [456, 0]
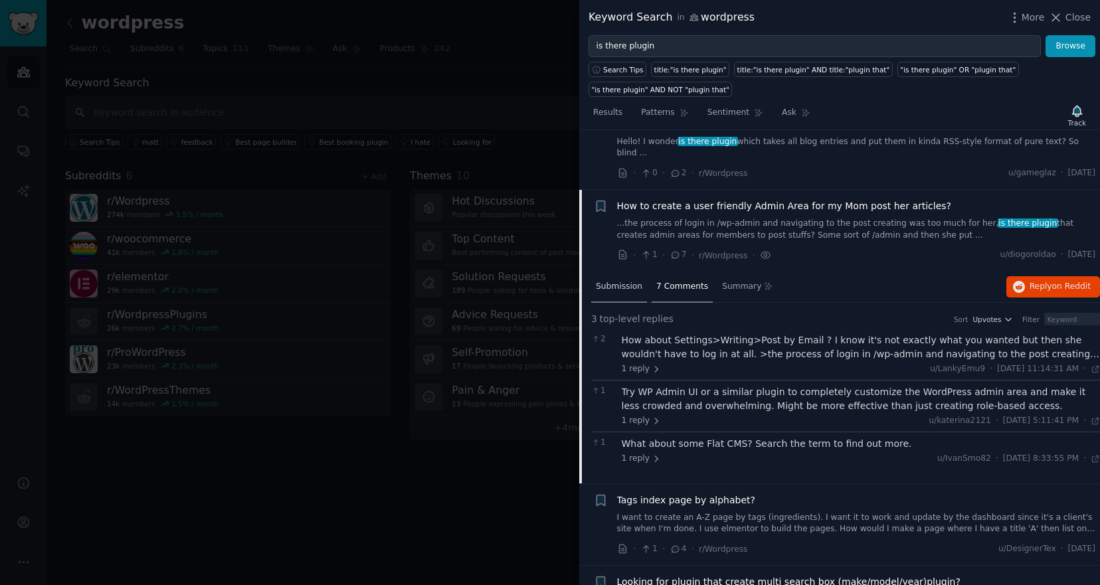
click at [618, 281] on span "Submission" at bounding box center [619, 287] width 47 height 12
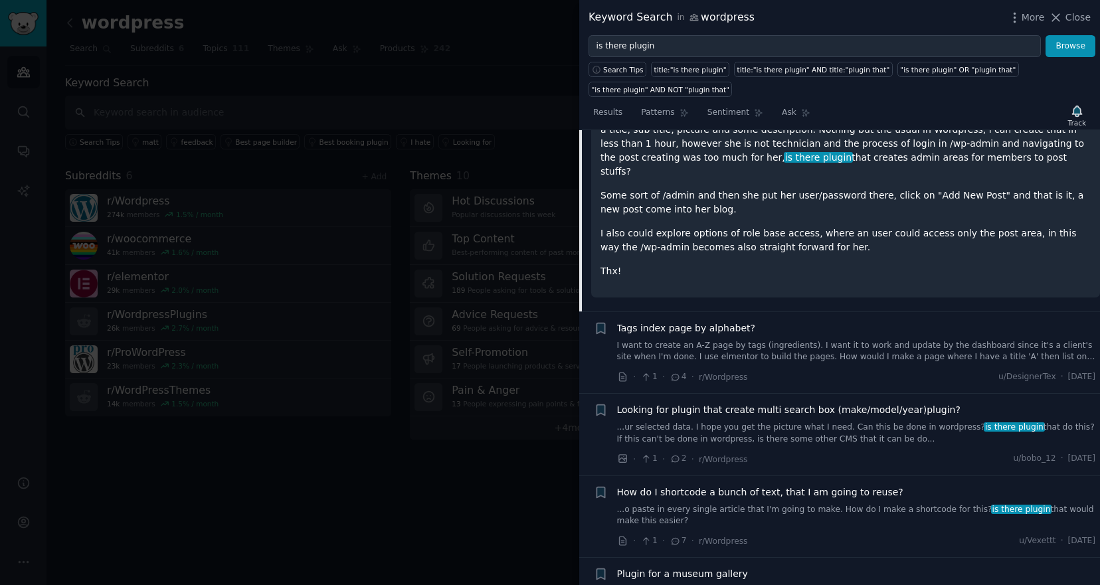
scroll to position [689, 0]
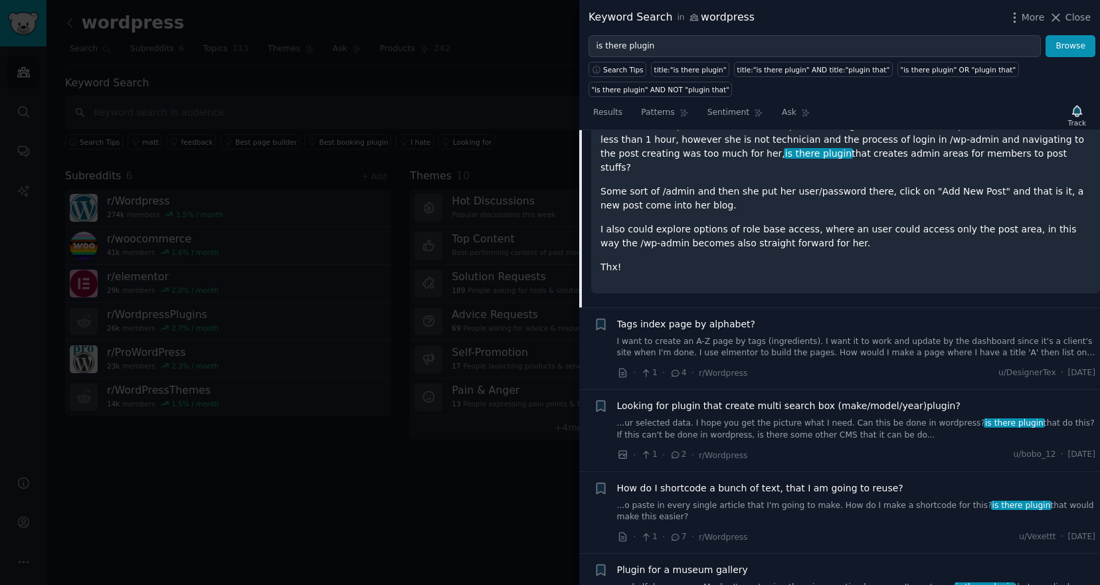
click at [707, 318] on span "Tags index page by alphabet?" at bounding box center [686, 325] width 138 height 14
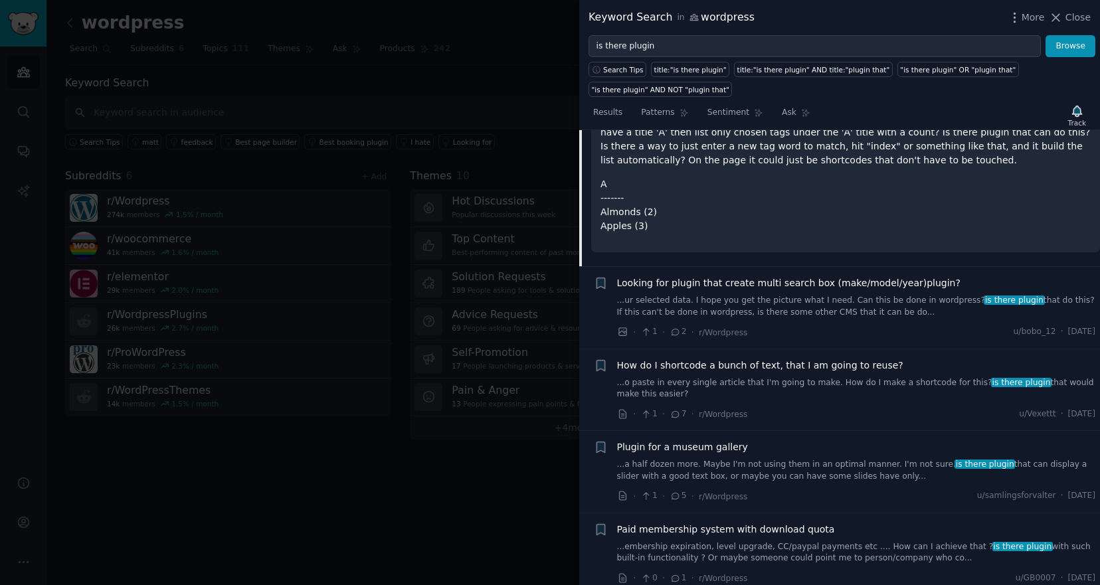
scroll to position [817, 0]
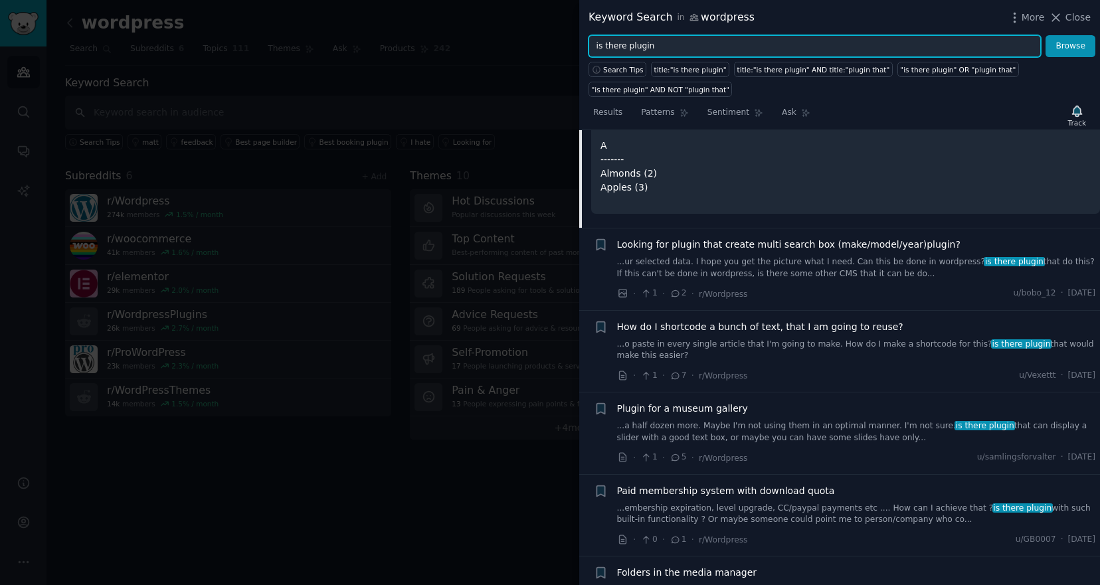
click at [656, 49] on input "is there plugin" at bounding box center [815, 46] width 453 height 23
type input "elementor"
click at [1046, 35] on button "Browse" at bounding box center [1071, 46] width 50 height 23
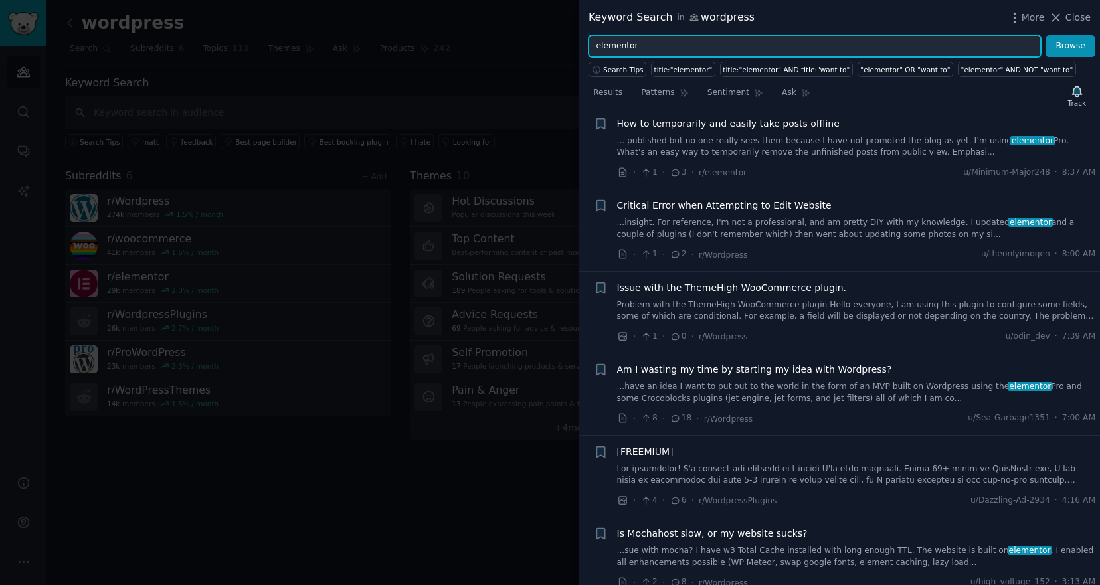
scroll to position [37, 0]
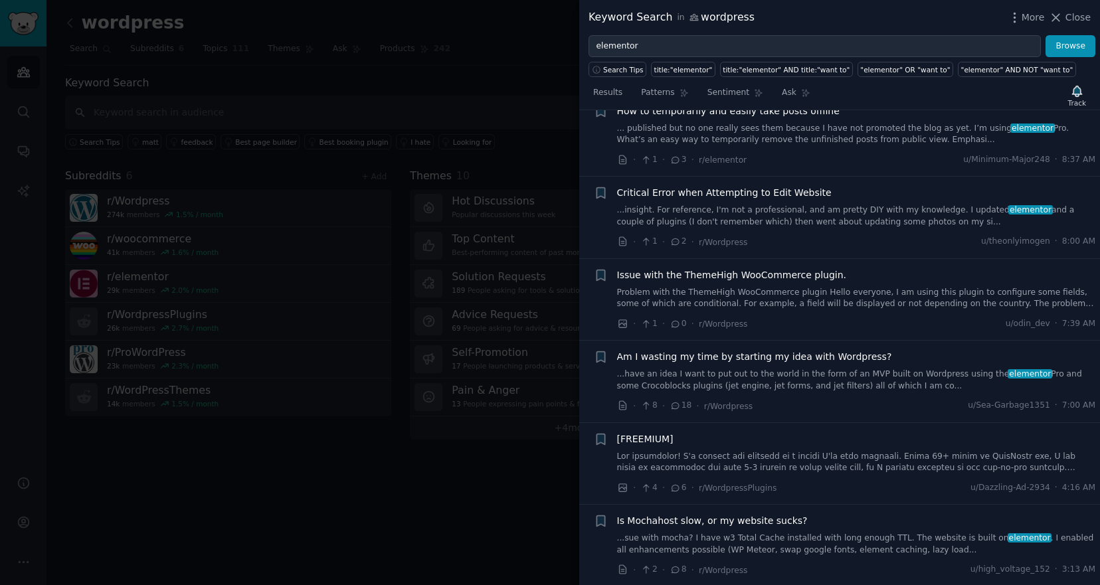
click at [762, 299] on link "Problem with the ThemeHigh WooCommerce plugin Hello everyone, I am using this p…" at bounding box center [856, 298] width 479 height 23
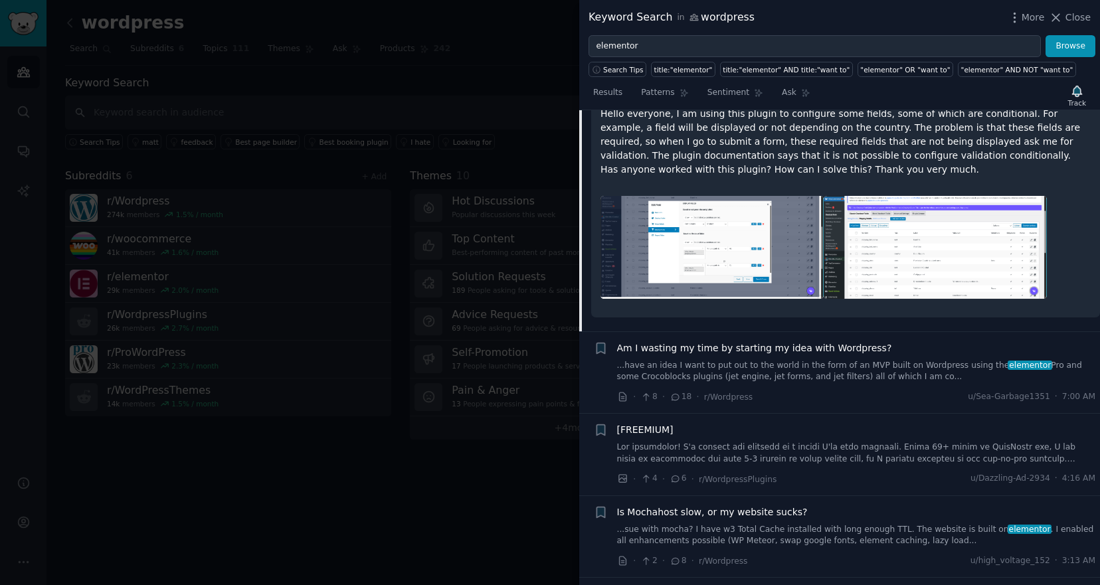
scroll to position [385, 0]
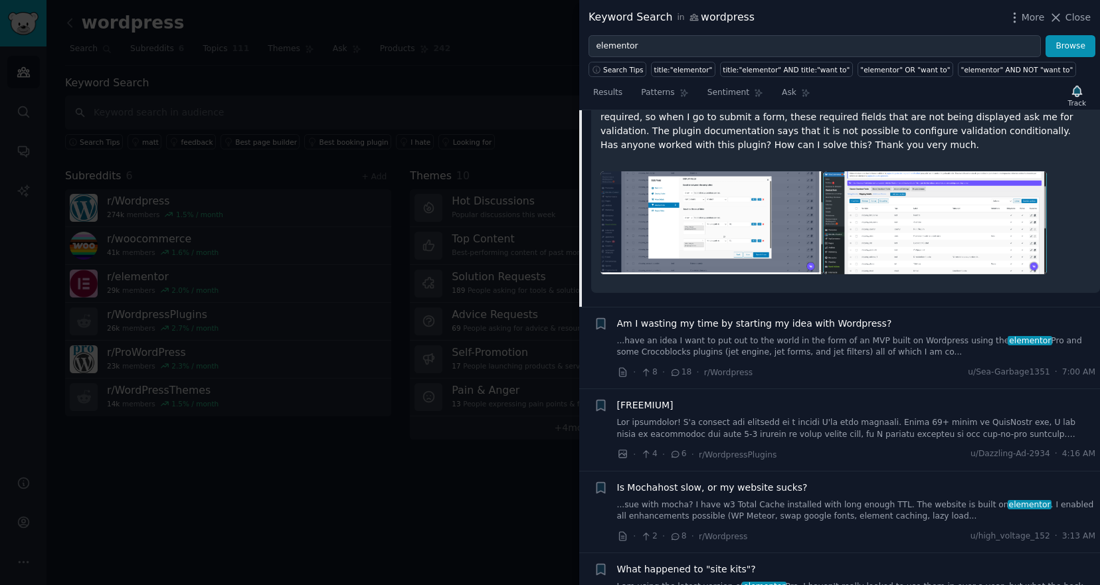
click at [762, 321] on span "Am I wasting my time by starting my idea with Wordpress?" at bounding box center [754, 324] width 275 height 14
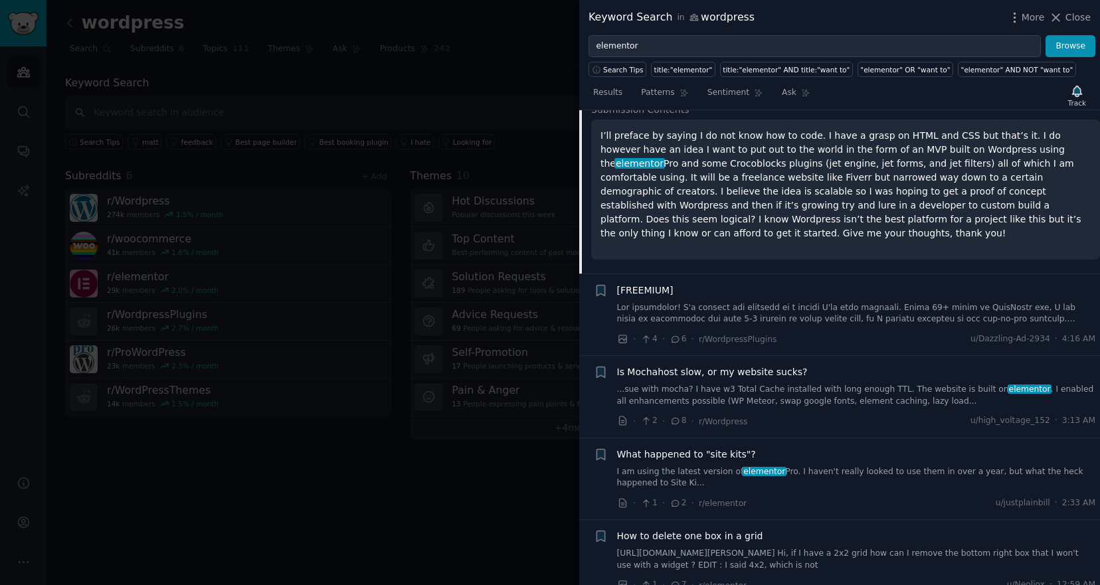
scroll to position [397, 0]
click at [774, 305] on link at bounding box center [856, 313] width 479 height 23
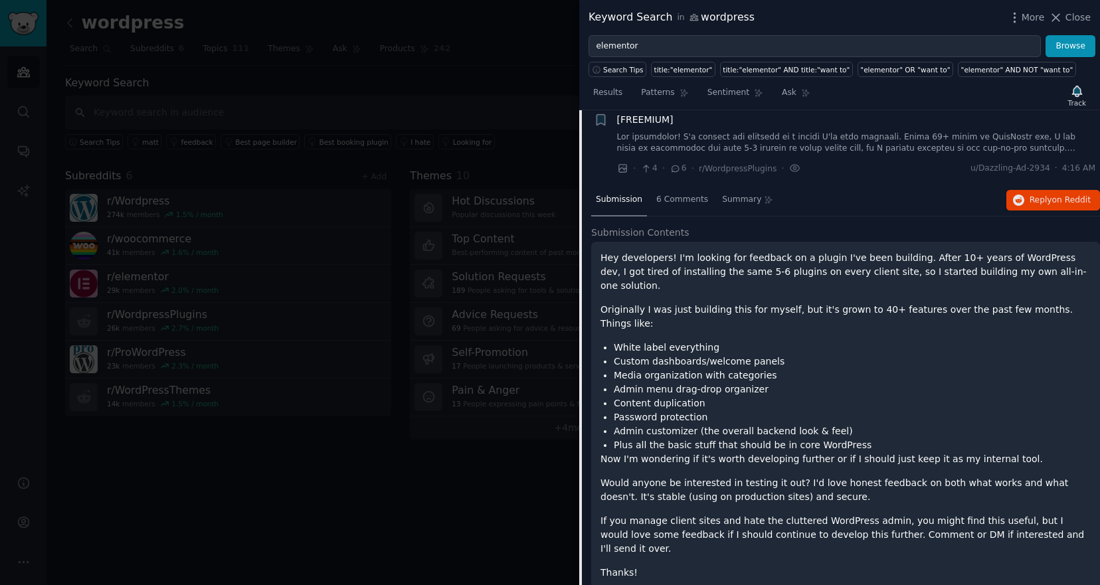
scroll to position [334, 0]
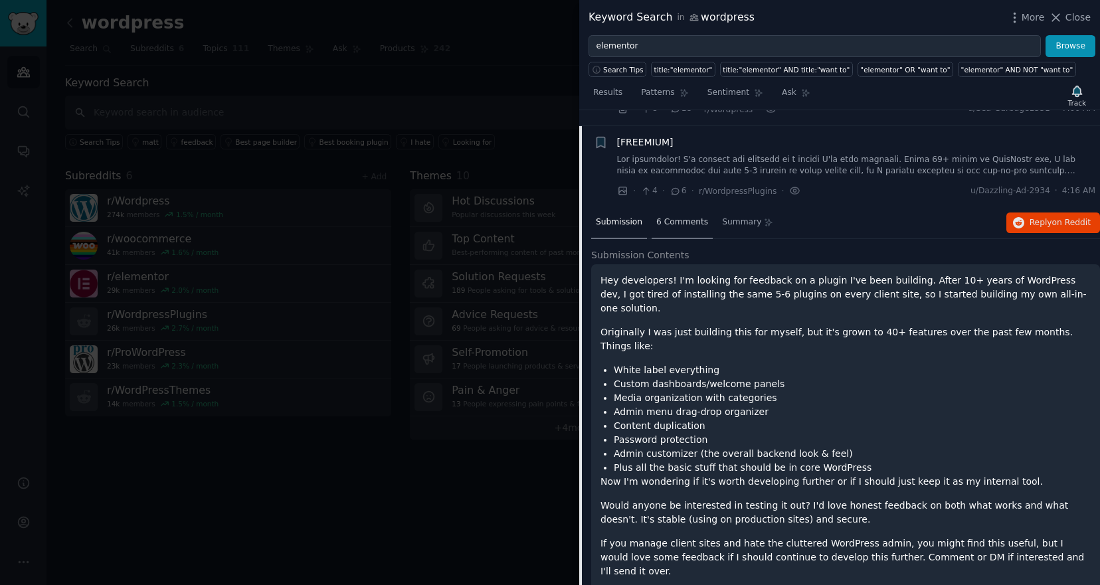
click at [679, 224] on span "6 Comments" at bounding box center [683, 223] width 52 height 12
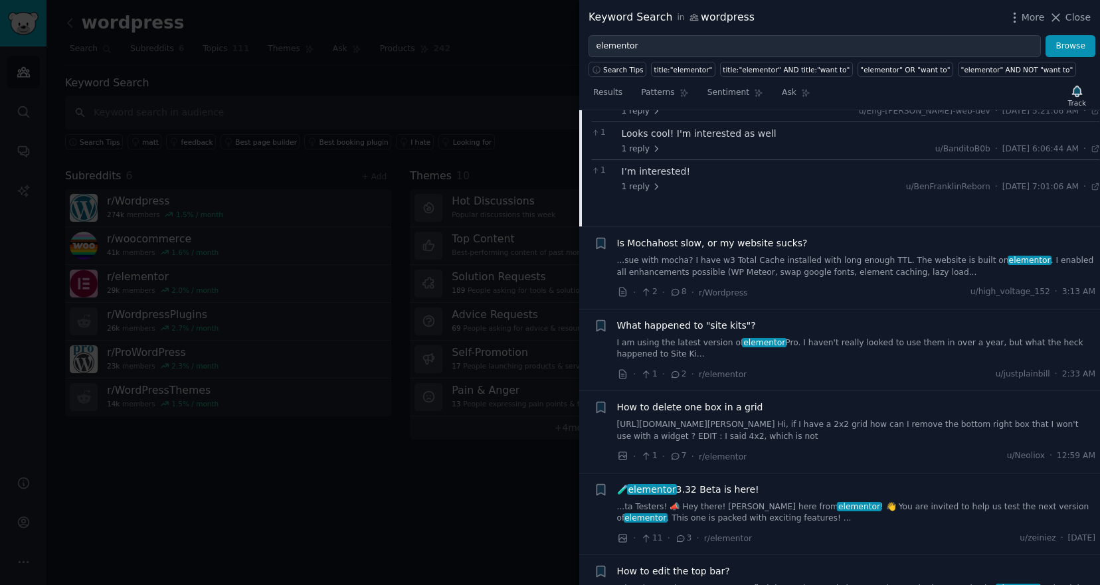
scroll to position [512, 0]
click at [724, 346] on link "I am using the latest version of elementor Pro. I haven't really looked to use …" at bounding box center [856, 350] width 479 height 23
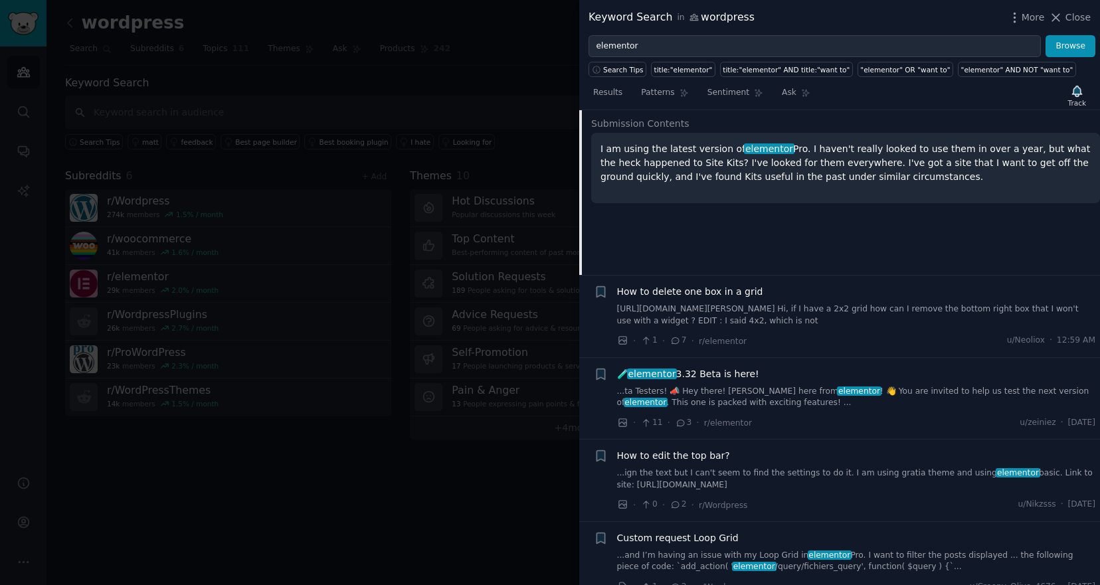
scroll to position [630, 0]
click at [737, 284] on span "How to delete one box in a grid" at bounding box center [690, 291] width 146 height 14
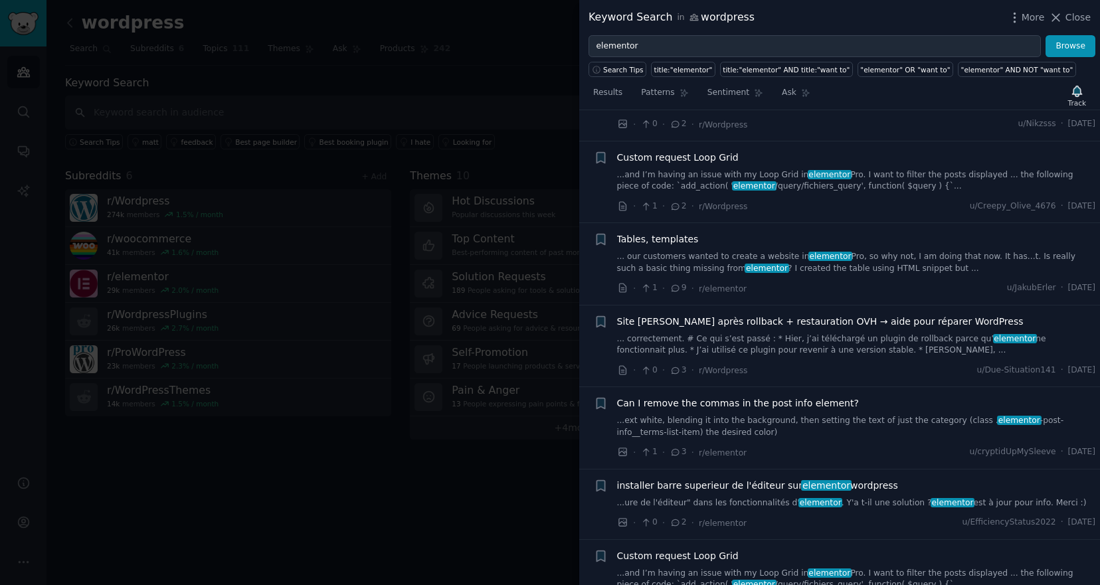
scroll to position [1182, 0]
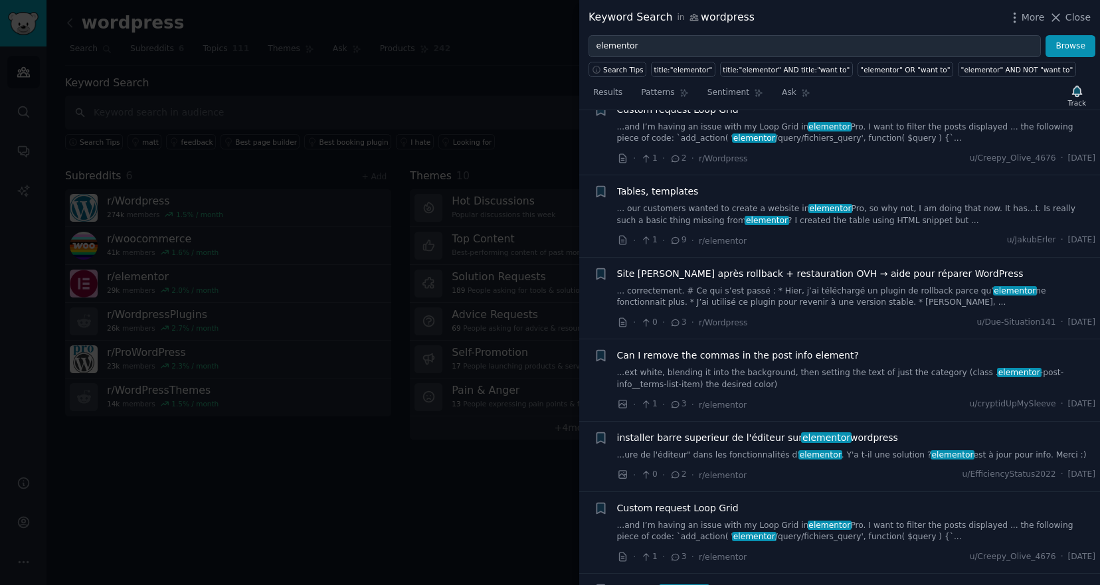
click at [799, 363] on span "Can I remove the commas in the post info element?" at bounding box center [738, 356] width 242 height 14
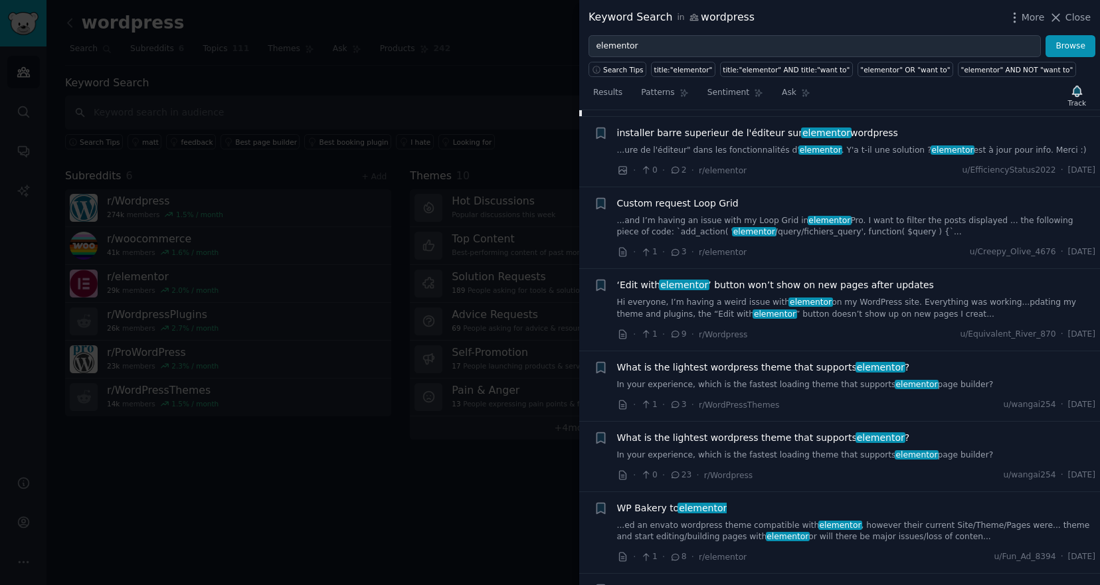
scroll to position [1534, 0]
click at [794, 356] on li "+ What is the lightest wordpress theme that supports elementor ? In your experi…" at bounding box center [839, 385] width 521 height 70
click at [794, 361] on span "What is the lightest wordpress theme that supports elementor ?" at bounding box center [763, 367] width 293 height 14
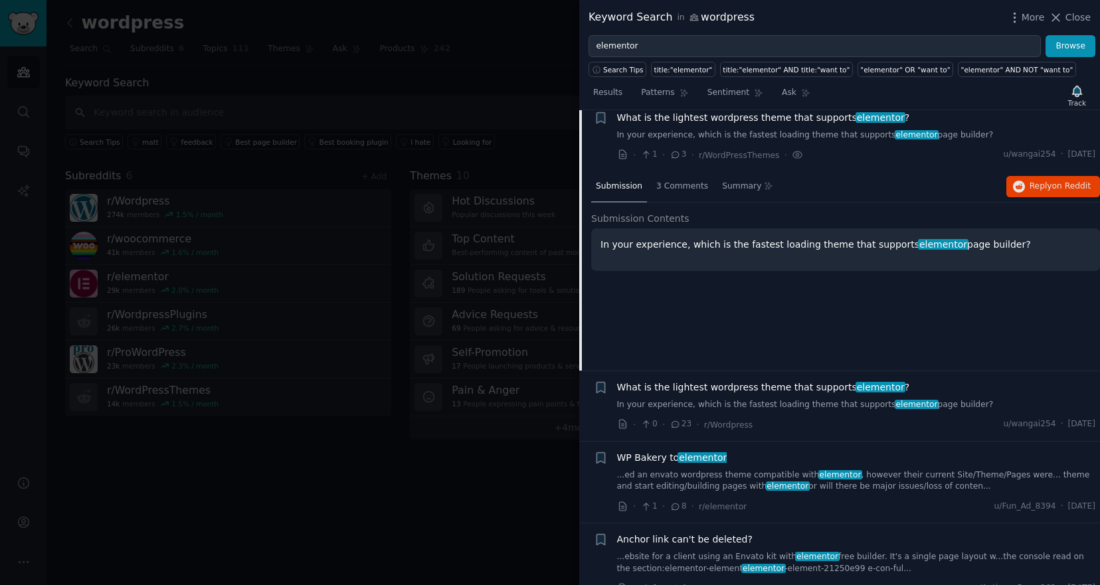
scroll to position [1404, 0]
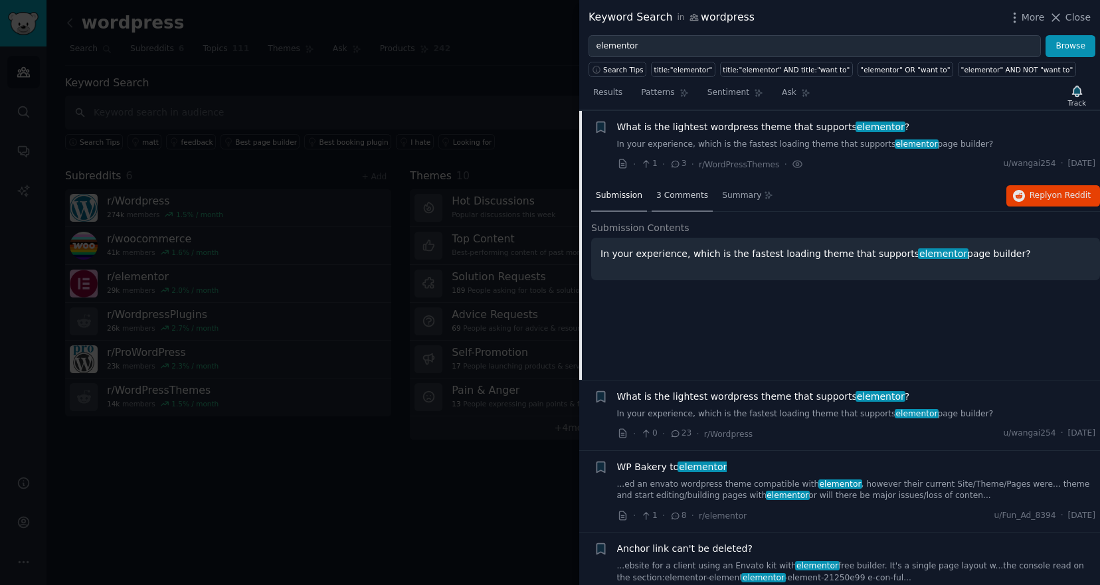
click at [688, 206] on div "3 Comments" at bounding box center [682, 197] width 61 height 32
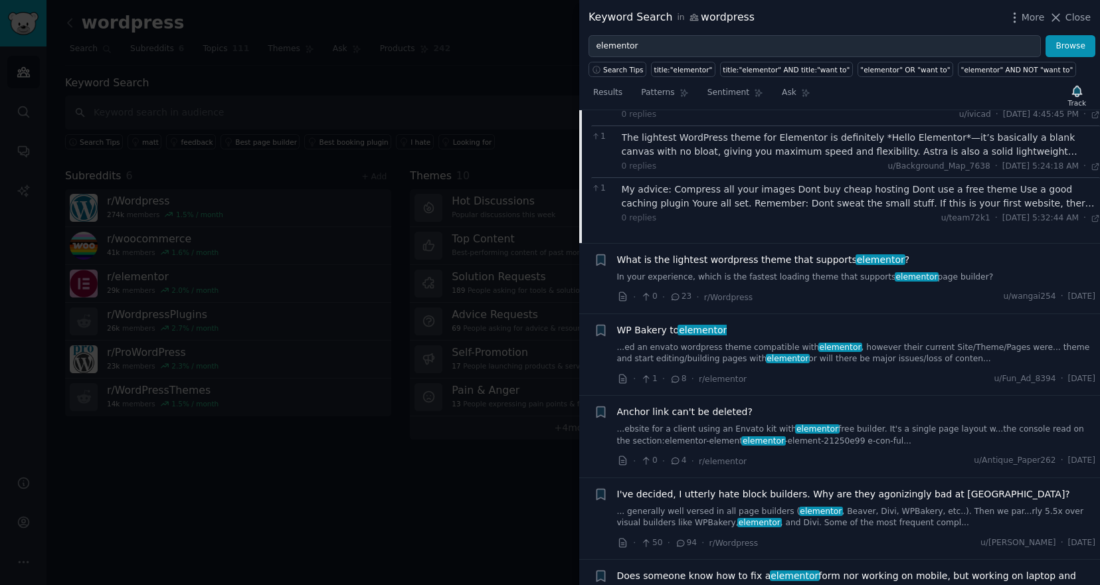
scroll to position [1645, 0]
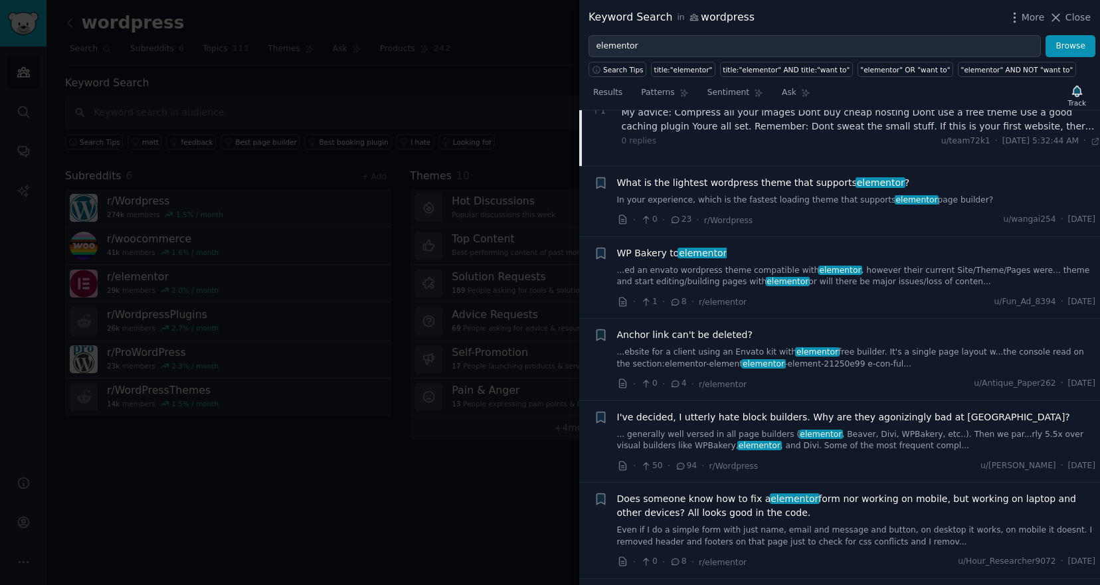
click at [698, 253] on span "elementor" at bounding box center [703, 253] width 51 height 11
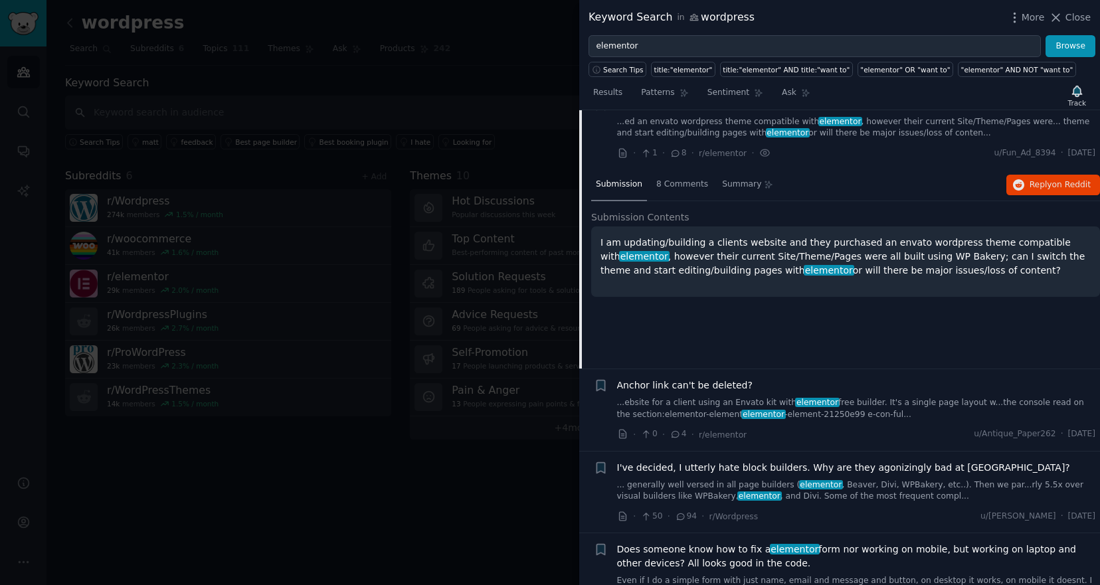
scroll to position [1568, 0]
click at [678, 186] on span "8 Comments" at bounding box center [683, 184] width 52 height 12
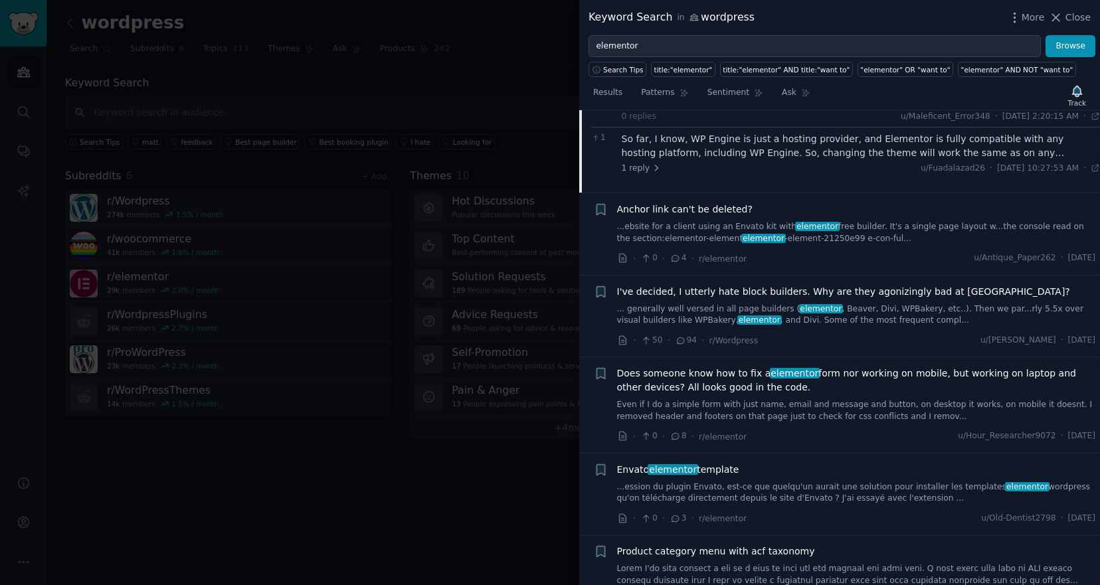
scroll to position [1917, 0]
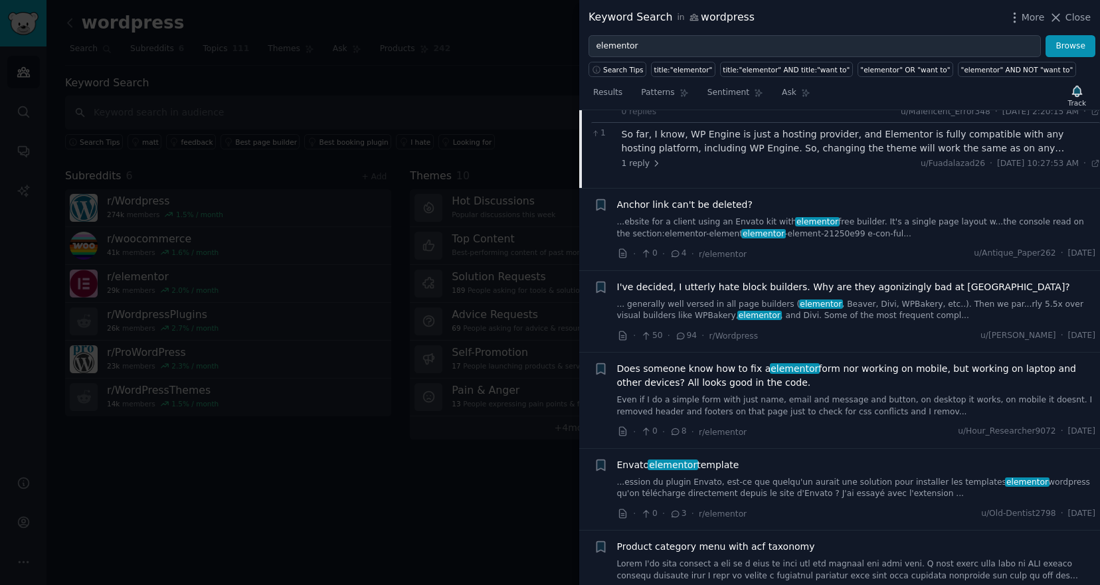
click at [695, 285] on span "I've decided, I utterly hate block builders. Why are they agonizingly bad at [G…" at bounding box center [843, 287] width 453 height 14
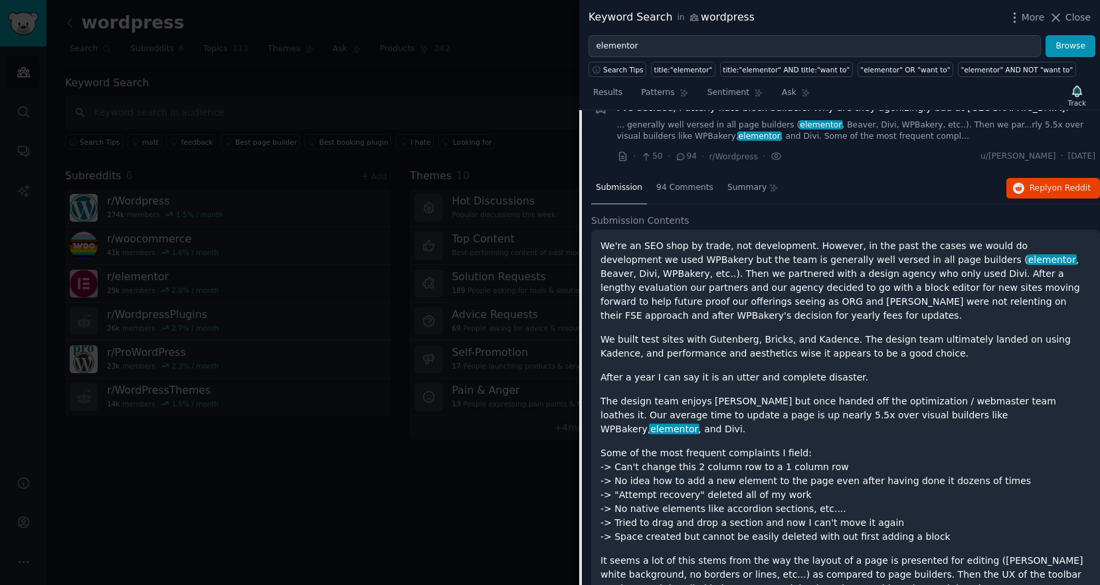
scroll to position [1715, 0]
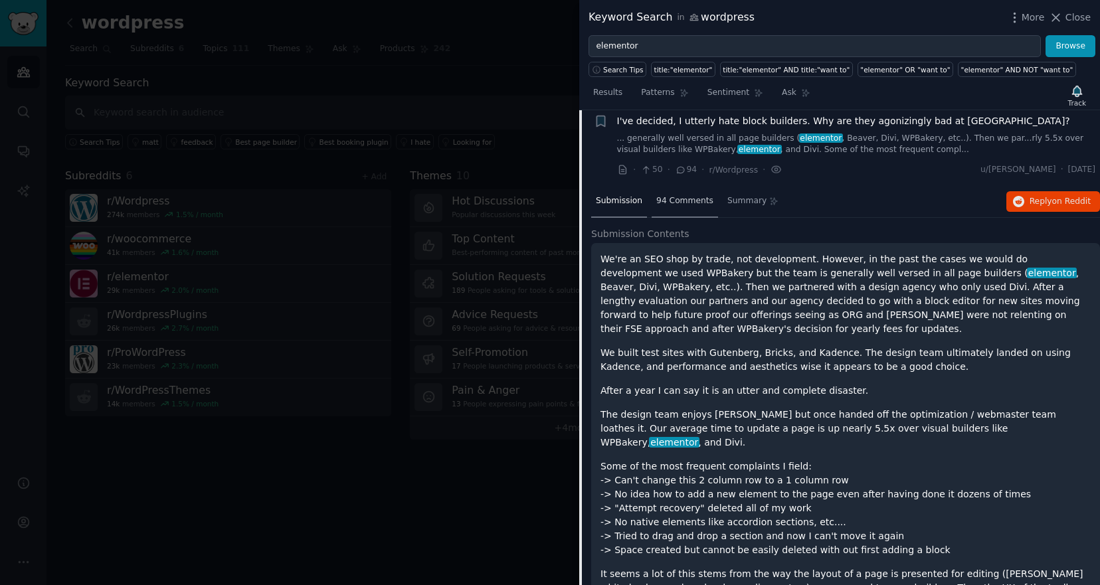
click at [682, 210] on div "94 Comments" at bounding box center [685, 202] width 66 height 32
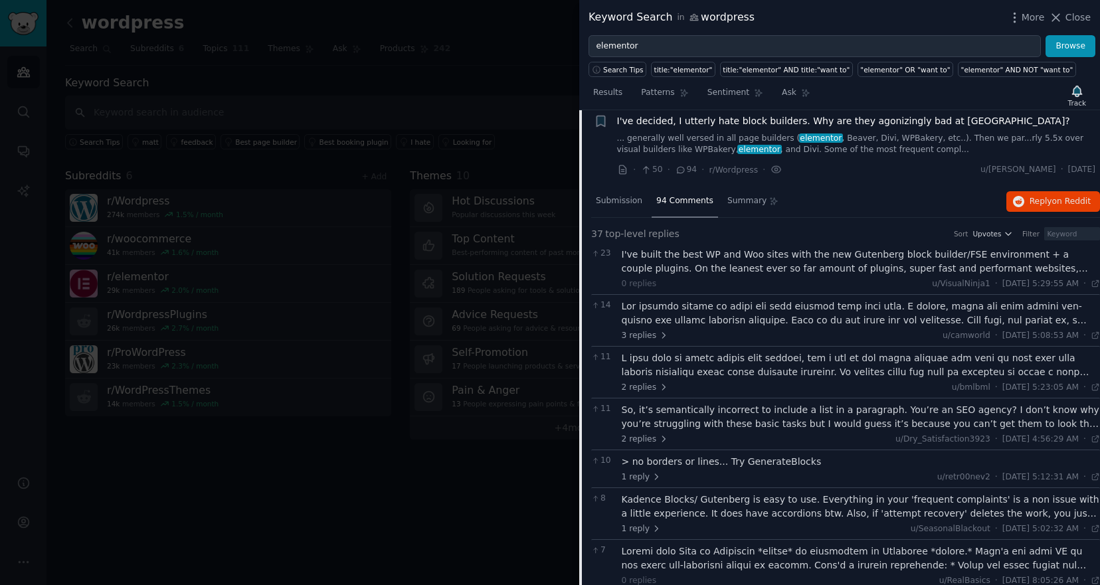
click at [797, 260] on div "I've built the best WP and Woo sites with the new Gutenberg block builder/FSE e…" at bounding box center [861, 262] width 479 height 28
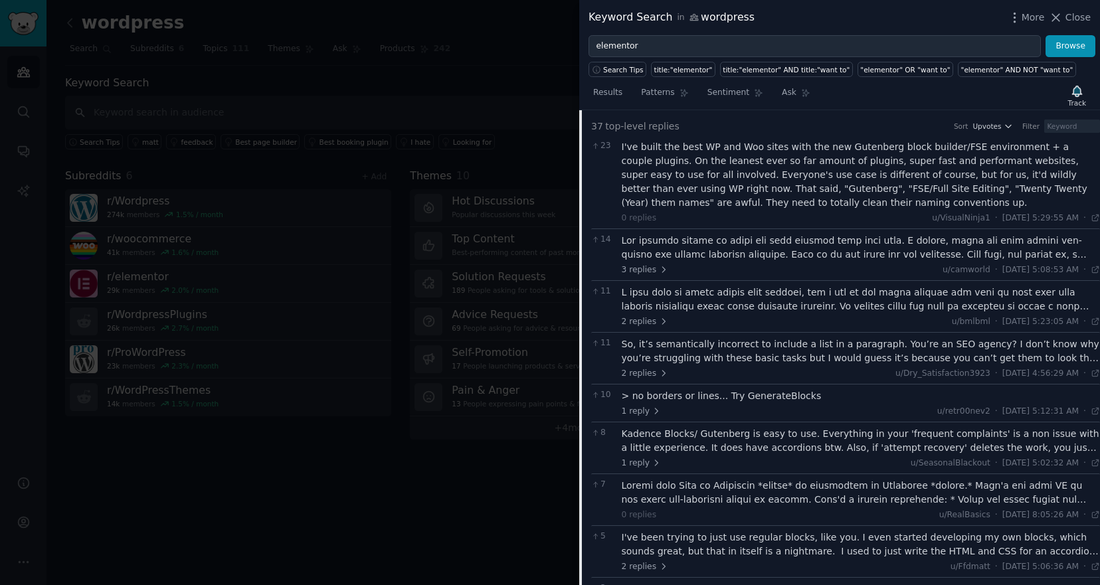
scroll to position [1824, 0]
click at [847, 239] on div at bounding box center [861, 247] width 479 height 28
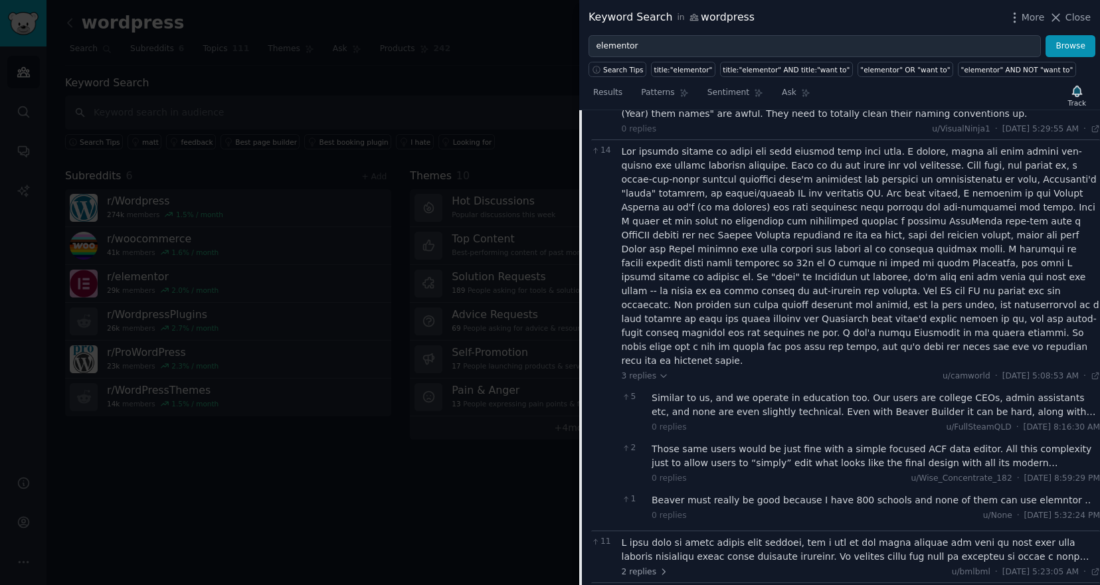
scroll to position [1913, 0]
drag, startPoint x: 922, startPoint y: 191, endPoint x: 978, endPoint y: 191, distance: 56.5
click at [978, 191] on div at bounding box center [861, 255] width 479 height 223
click at [983, 195] on div at bounding box center [861, 255] width 479 height 223
copy div "Beaver Builder"
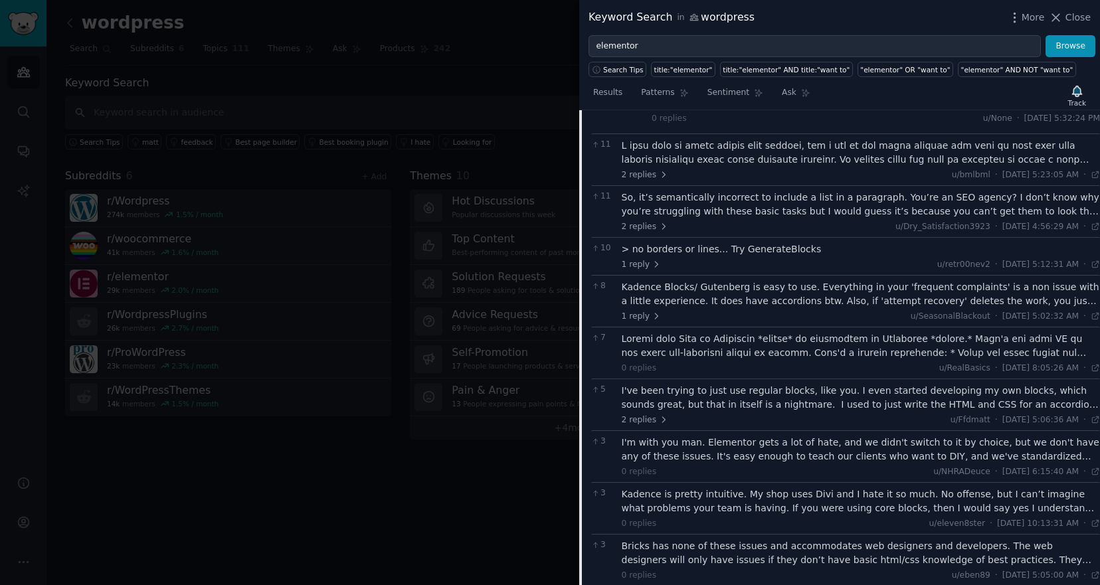
scroll to position [2317, 0]
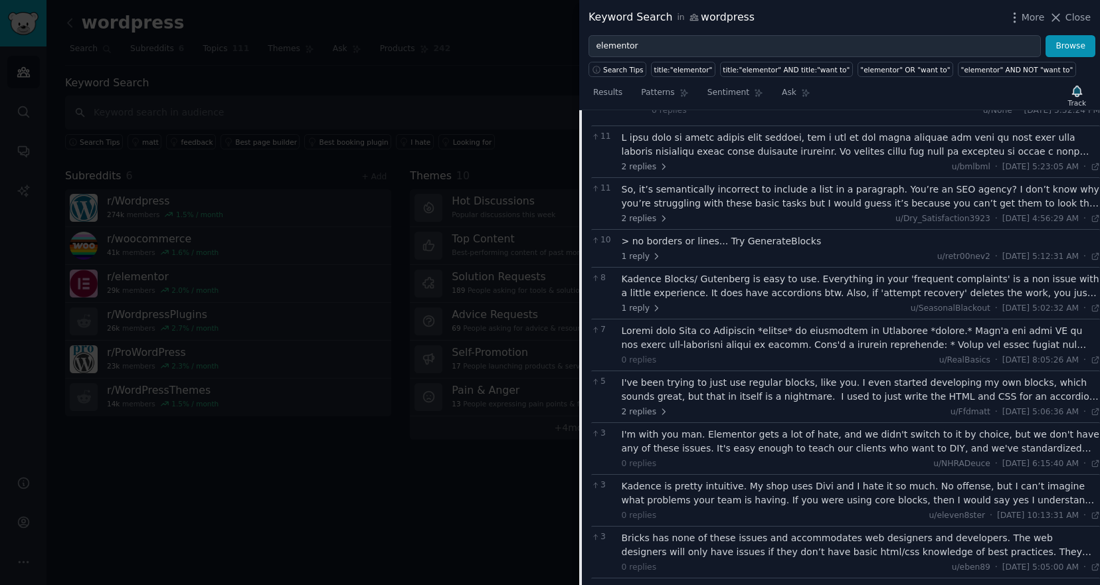
click at [795, 272] on div "Kadence Blocks/ Gutenberg is easy to use. Everything in your 'frequent complain…" at bounding box center [861, 286] width 479 height 28
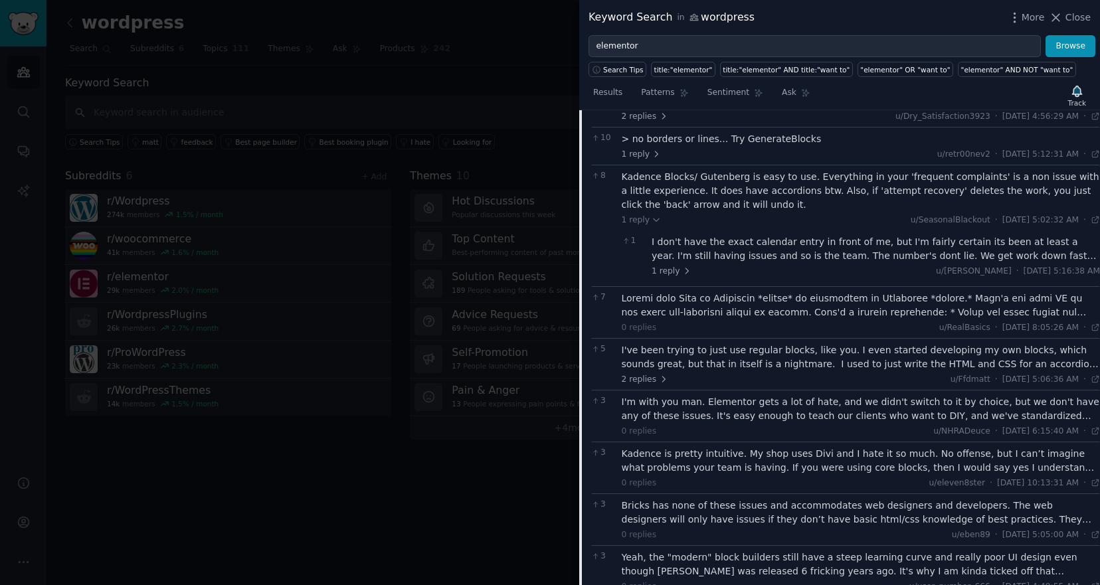
scroll to position [2421, 0]
click at [827, 342] on div "I've been trying to just use regular blocks, like you. I even started developin…" at bounding box center [861, 356] width 479 height 28
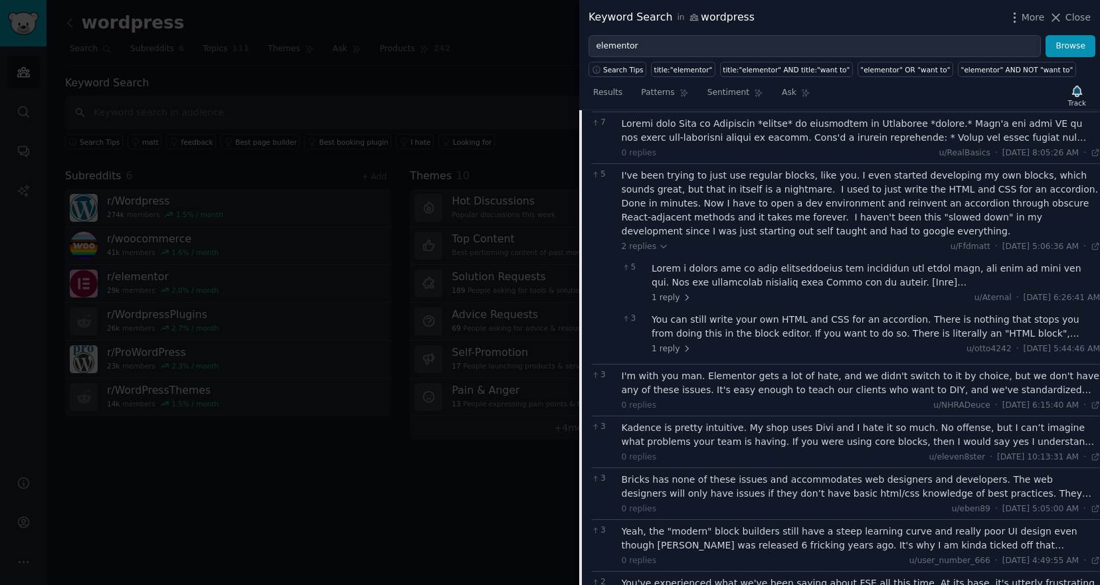
scroll to position [2601, 0]
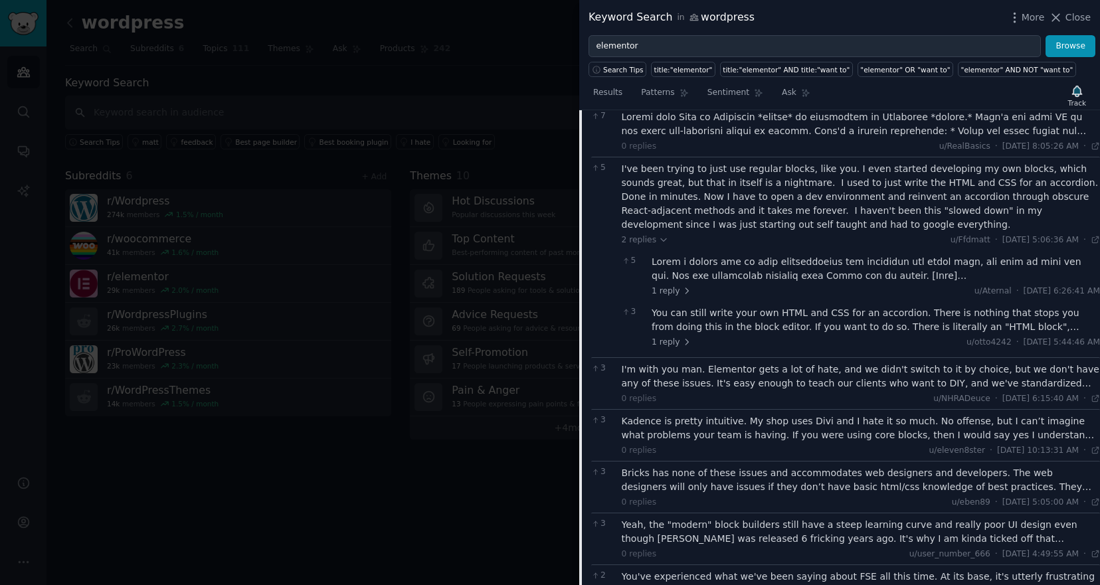
click at [816, 363] on div "I'm with you man. Elementor gets a lot of hate, and we didn't switch to it by c…" at bounding box center [861, 377] width 479 height 28
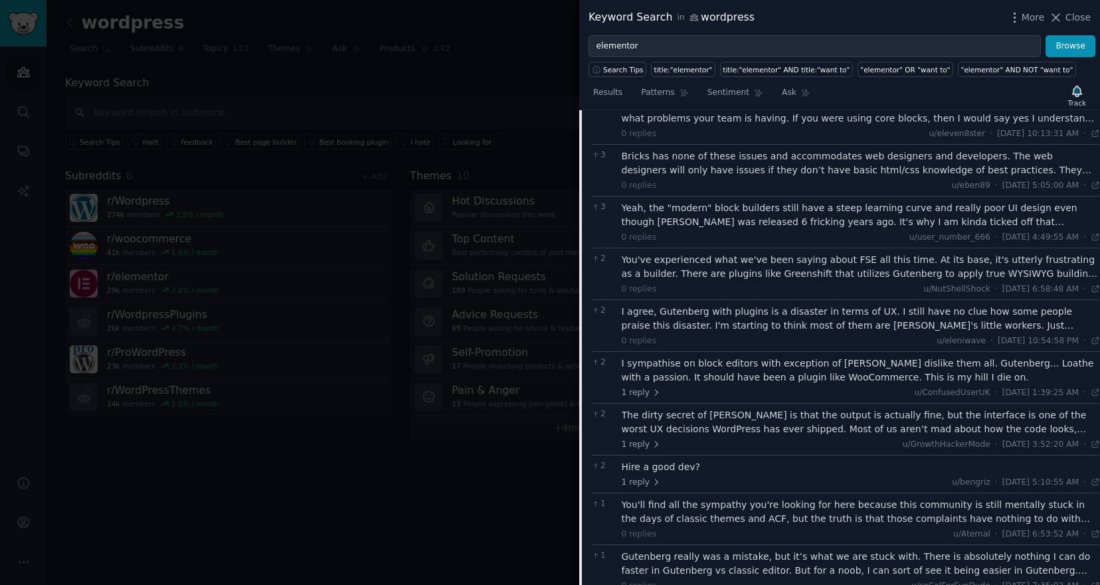
scroll to position [2961, 0]
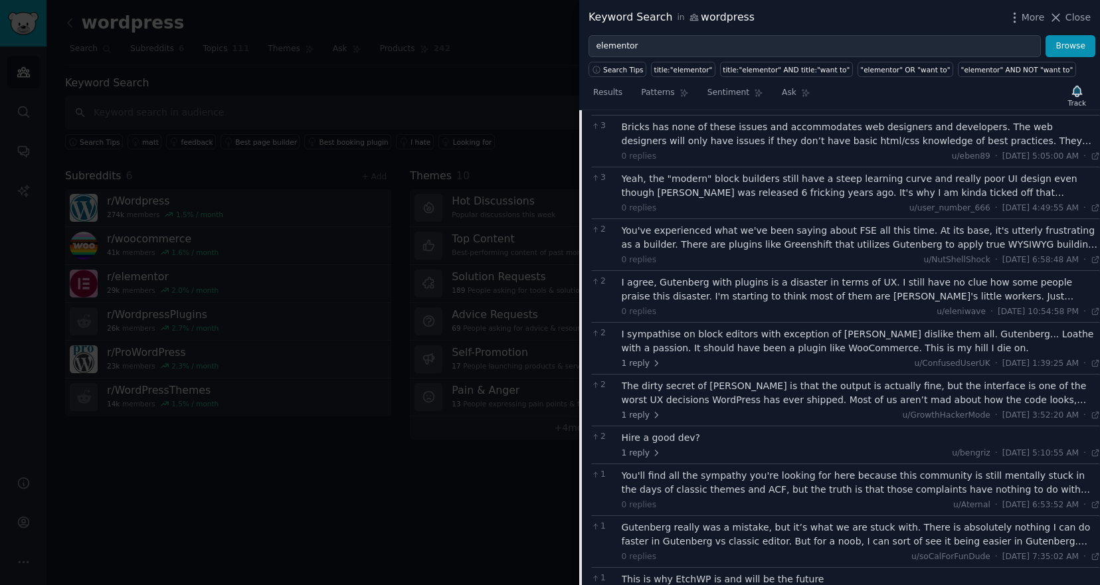
click at [408, 430] on div at bounding box center [550, 292] width 1100 height 585
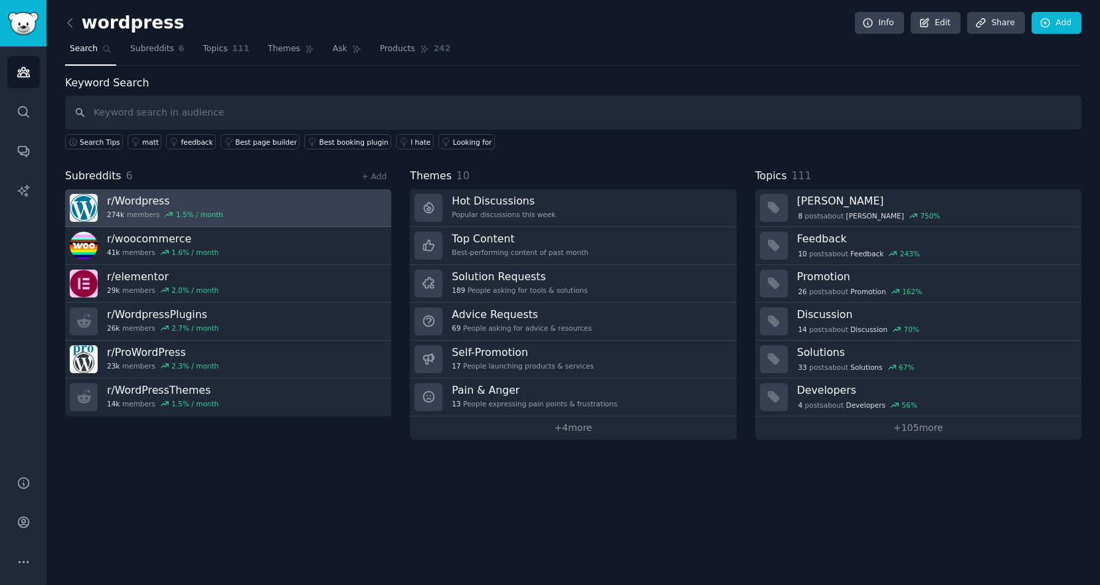
click at [267, 197] on link "r/ Wordpress 274k members 1.5 % / month" at bounding box center [228, 208] width 326 height 38
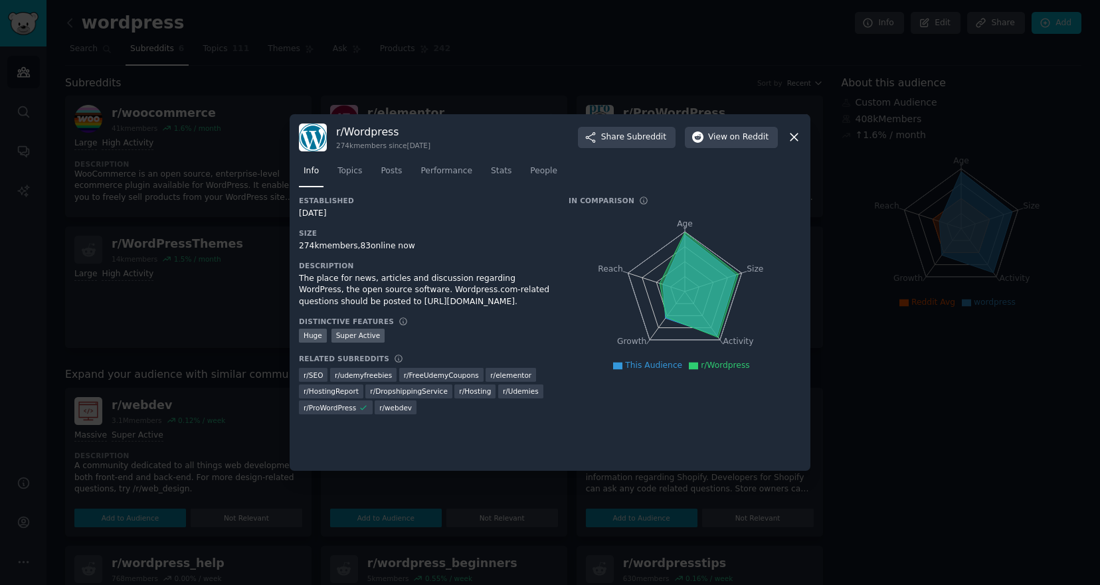
click at [791, 136] on icon at bounding box center [794, 137] width 14 height 14
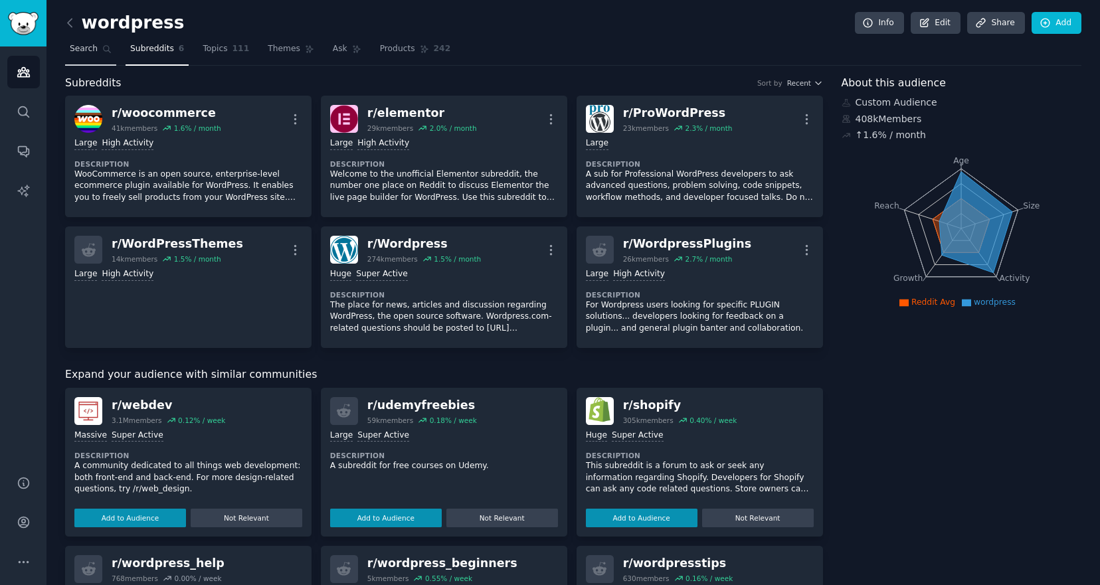
click at [102, 52] on icon at bounding box center [106, 49] width 9 height 9
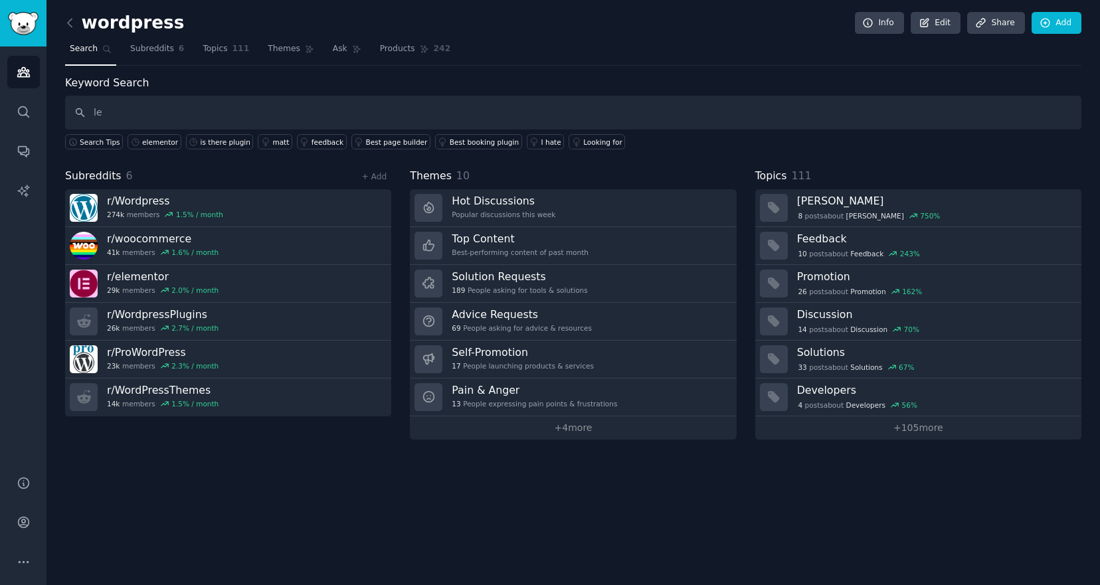
type input "l"
type input "elementor"
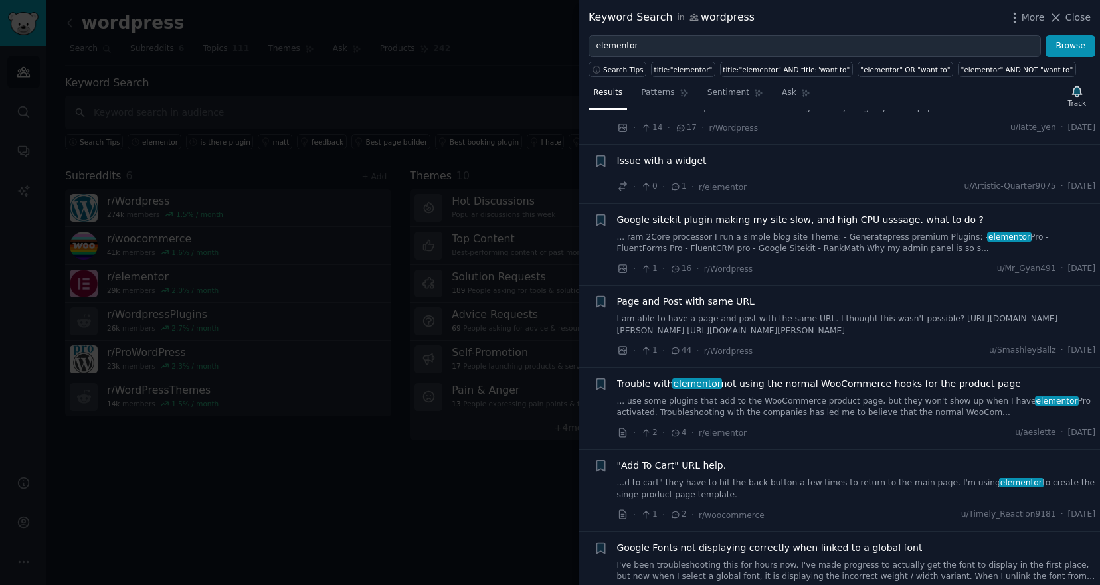
scroll to position [5773, 0]
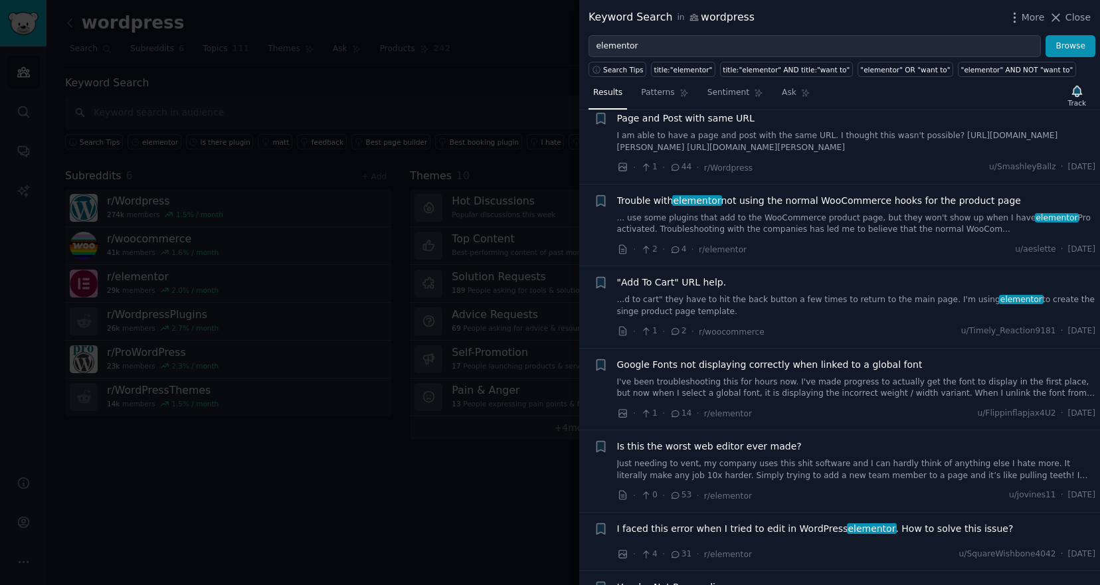
click at [245, 71] on div at bounding box center [550, 292] width 1100 height 585
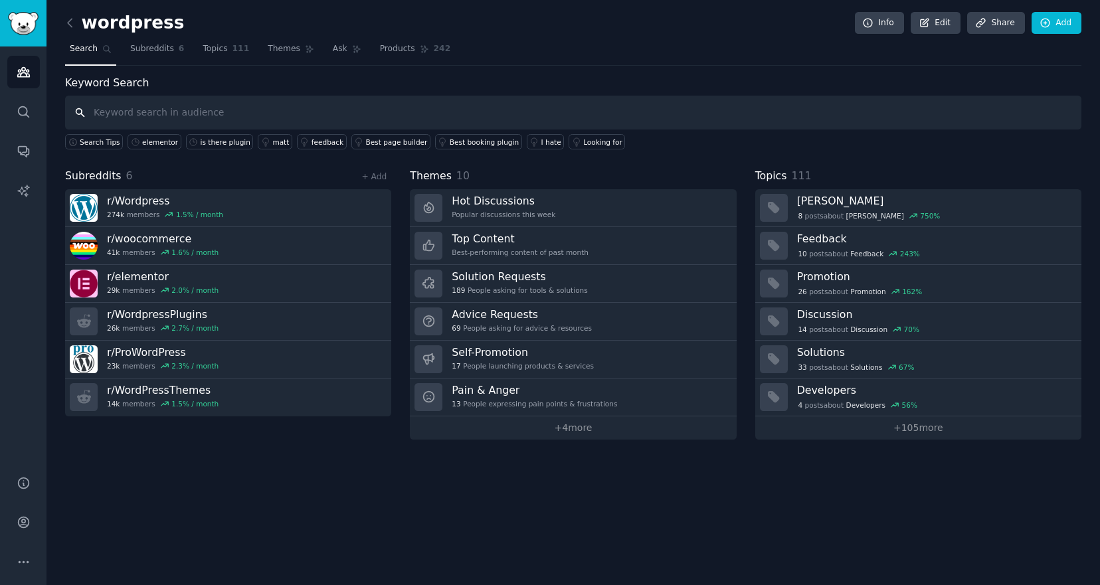
type input "s"
type input "page builder"
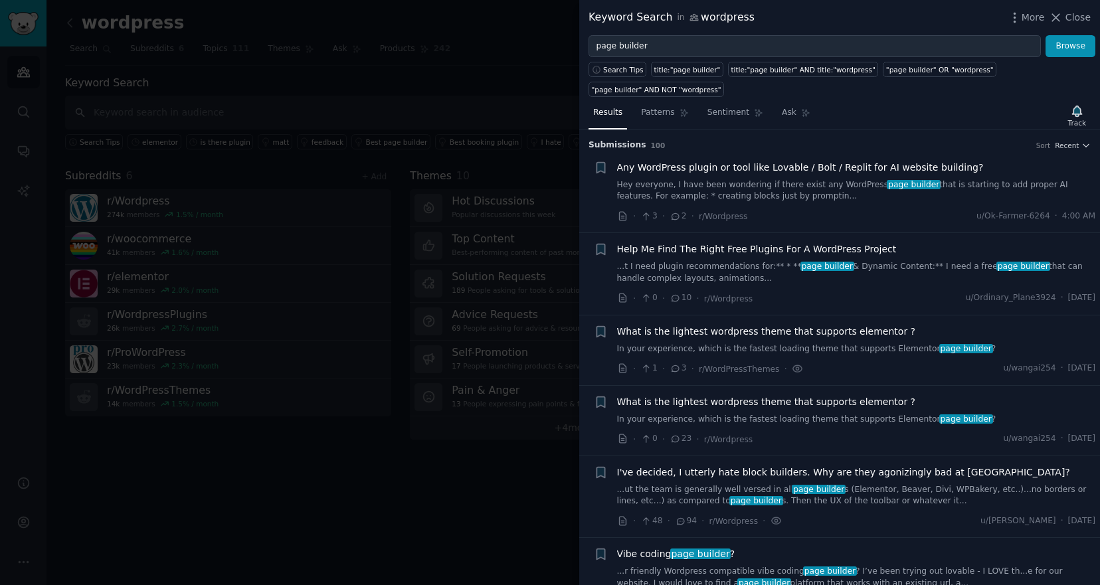
click at [757, 167] on span "Any WordPress plugin or tool like Lovable / Bolt / Replit for AI website buildi…" at bounding box center [800, 168] width 367 height 14
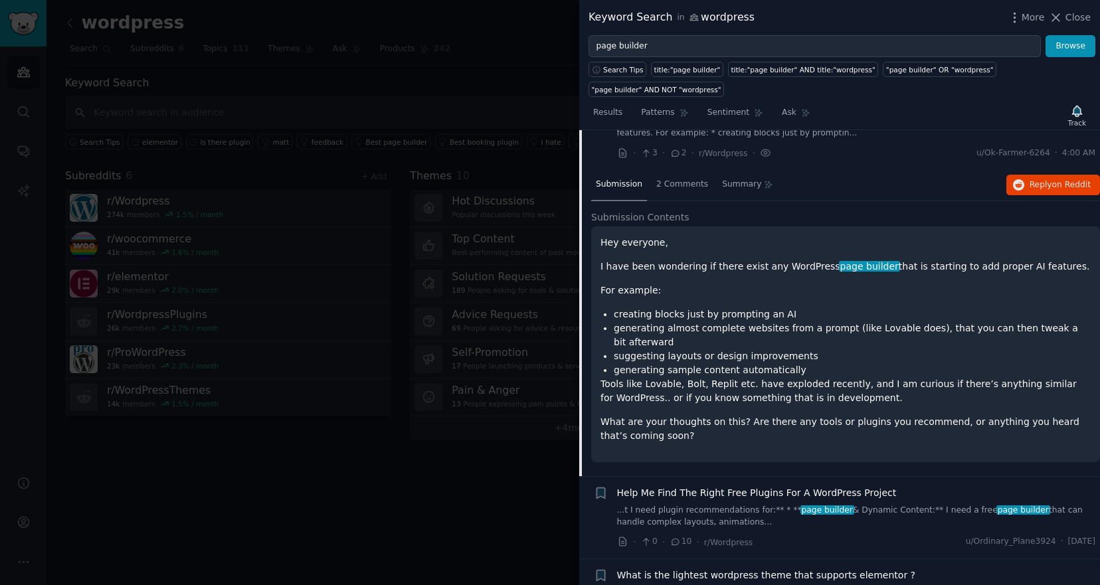
scroll to position [101, 0]
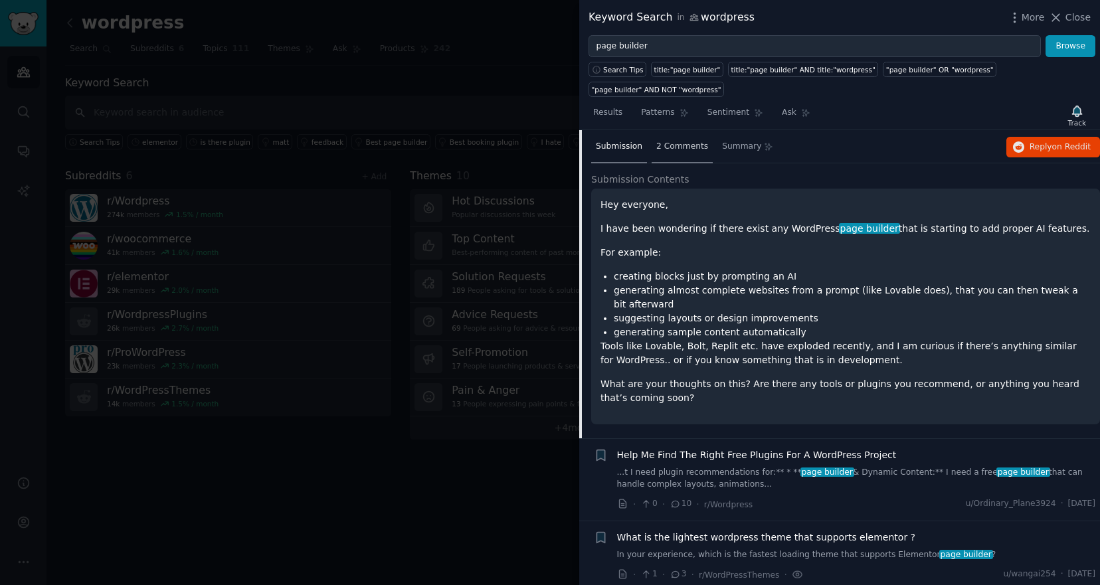
click at [681, 150] on span "2 Comments" at bounding box center [683, 147] width 52 height 12
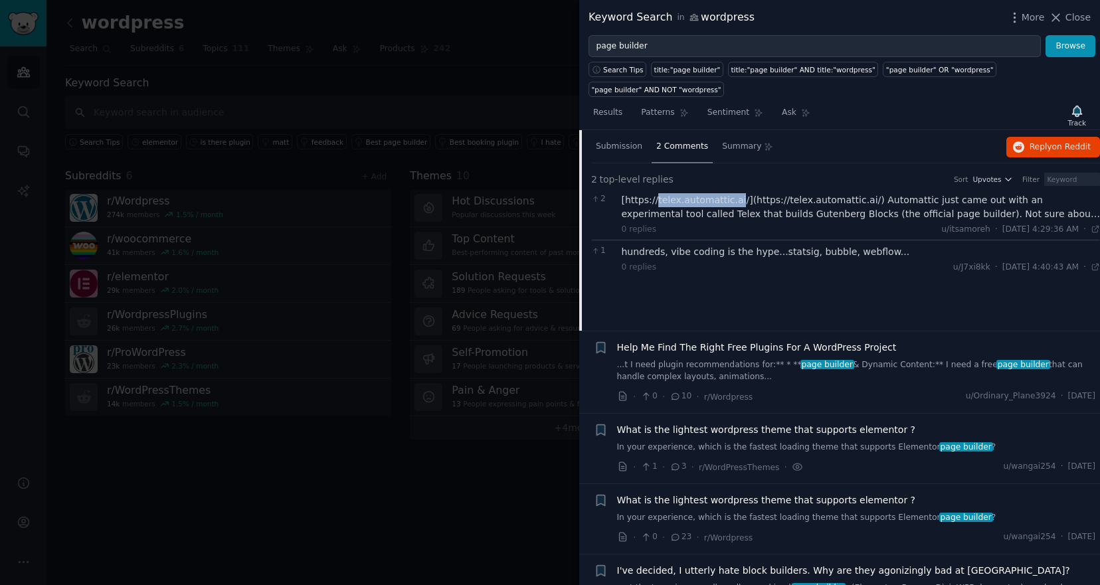
drag, startPoint x: 657, startPoint y: 198, endPoint x: 735, endPoint y: 199, distance: 78.4
click at [735, 199] on div "[https://telex.automattic.ai/](https://telex.automattic.ai/) Automattic just ca…" at bounding box center [861, 207] width 479 height 28
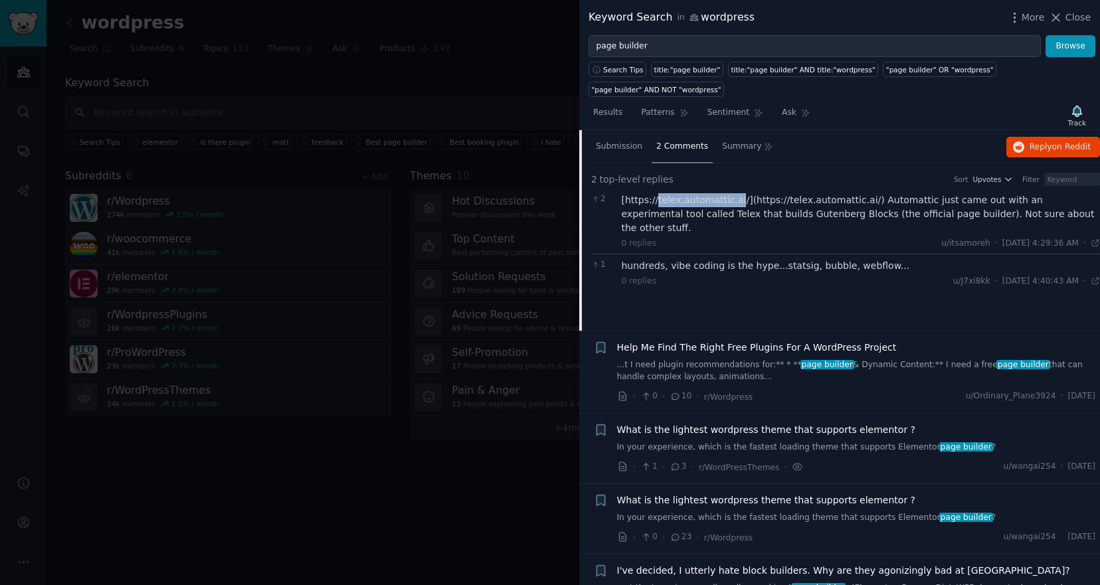
copy div "[URL]"
click at [758, 259] on div "hundreds, vibe coding is the hype...statsig, bubble, webflow..." at bounding box center [861, 266] width 479 height 14
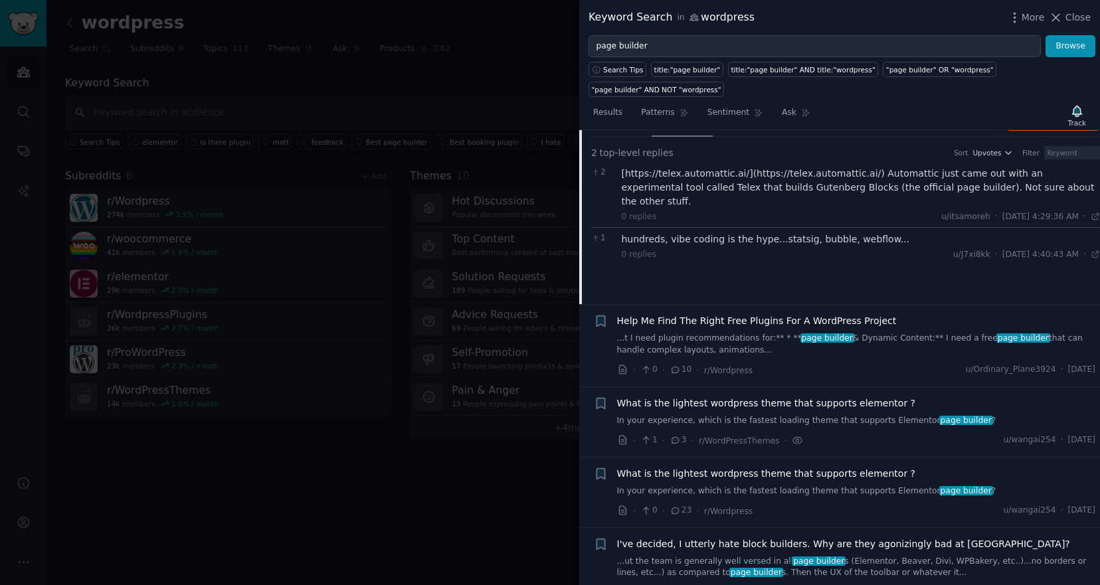
scroll to position [163, 0]
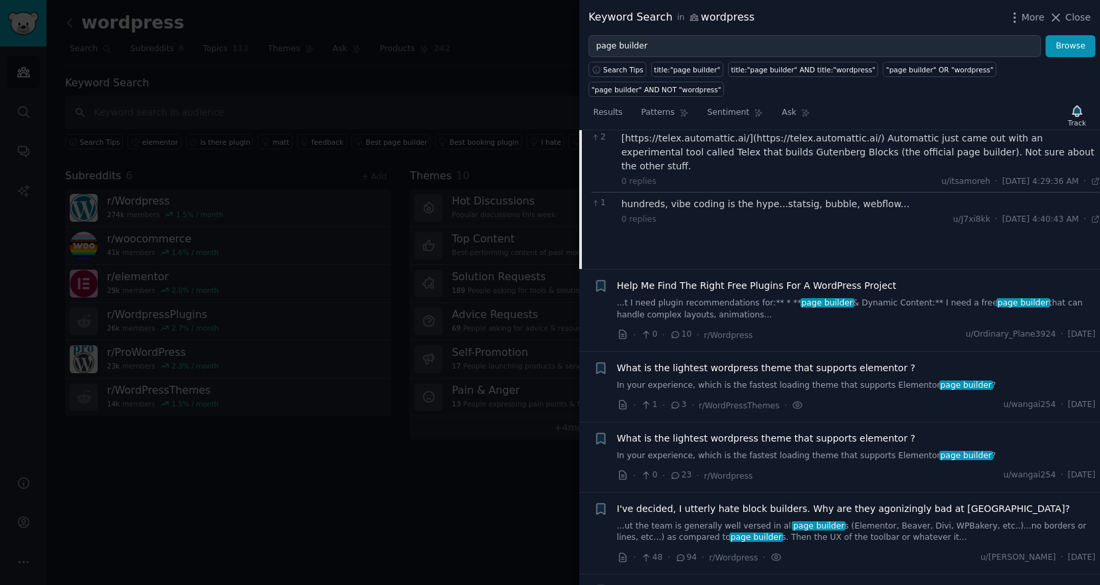
click at [780, 288] on span "Help Me Find The Right Free Plugins For A WordPress Project" at bounding box center [757, 286] width 280 height 14
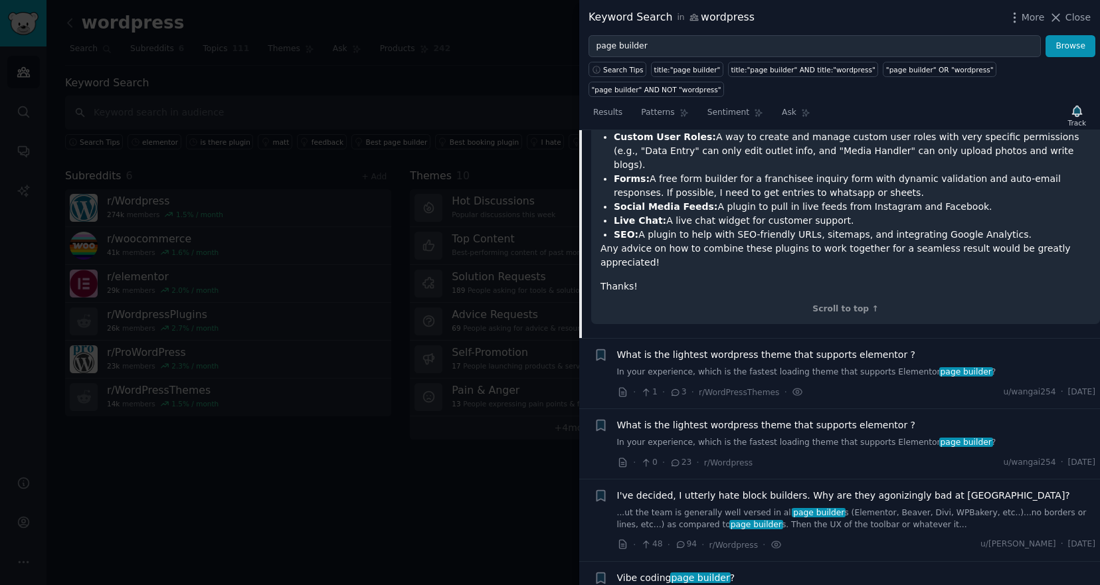
scroll to position [449, 0]
click at [741, 488] on span "I've decided, I utterly hate block builders. Why are they agonizingly bad at [G…" at bounding box center [843, 495] width 453 height 14
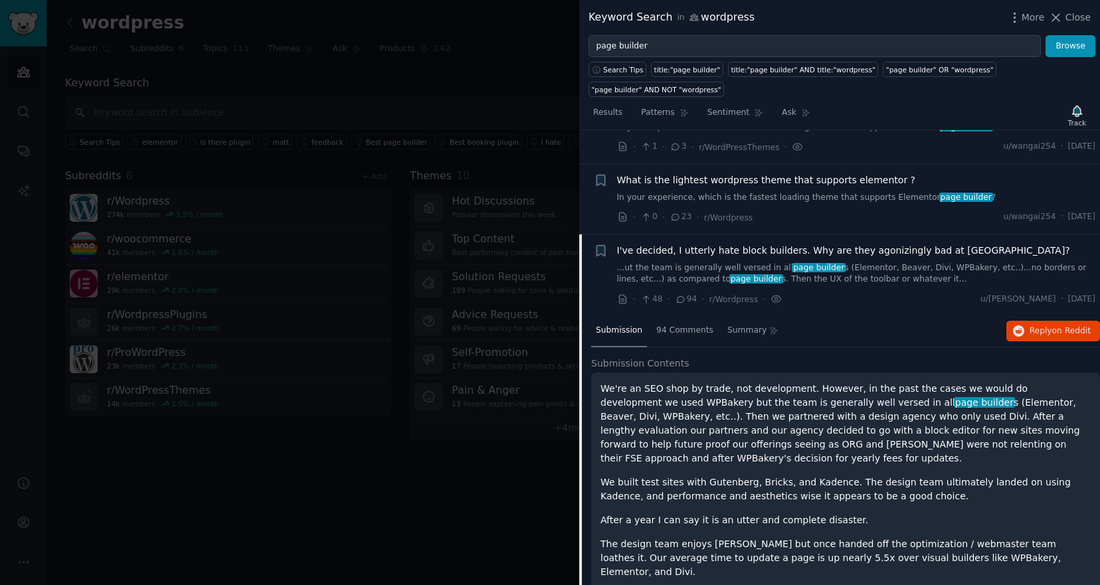
scroll to position [202, 0]
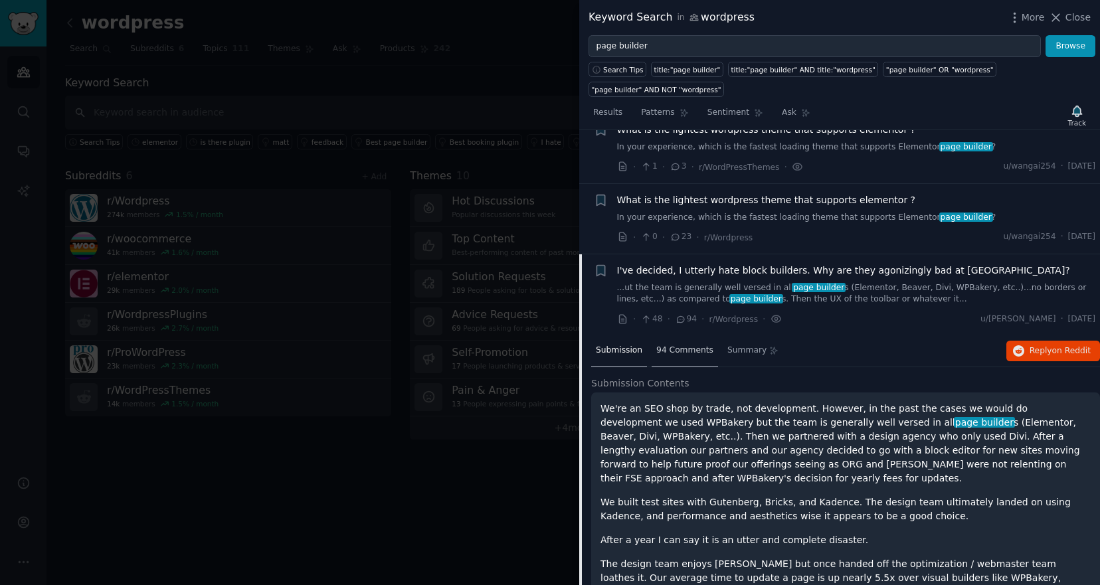
click at [684, 350] on span "94 Comments" at bounding box center [685, 351] width 57 height 12
